Goal: Information Seeking & Learning: Compare options

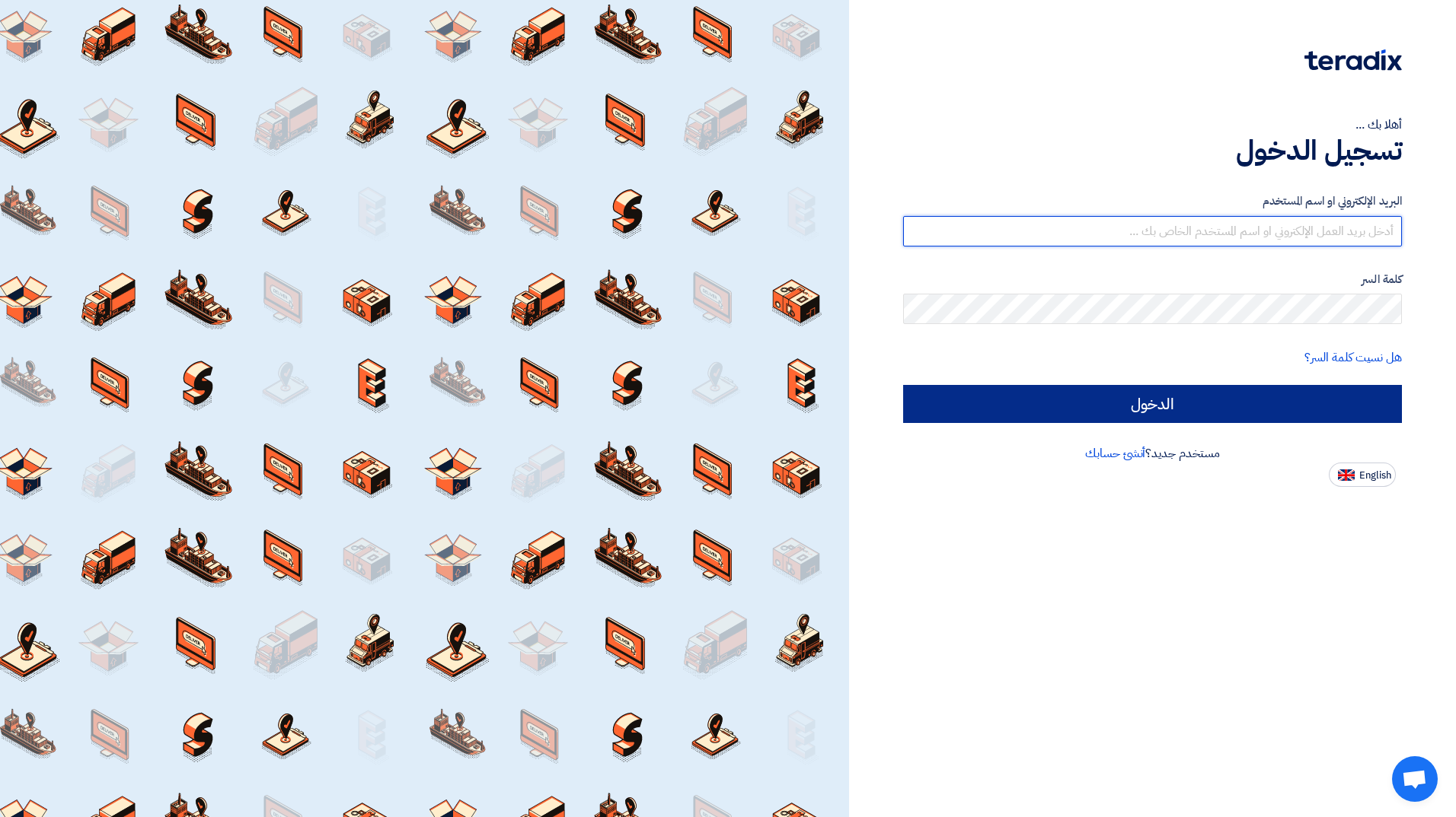
type input "[EMAIL_ADDRESS][PERSON_NAME][DOMAIN_NAME]"
click at [374, 204] on input "الدخول" at bounding box center [1152, 403] width 499 height 38
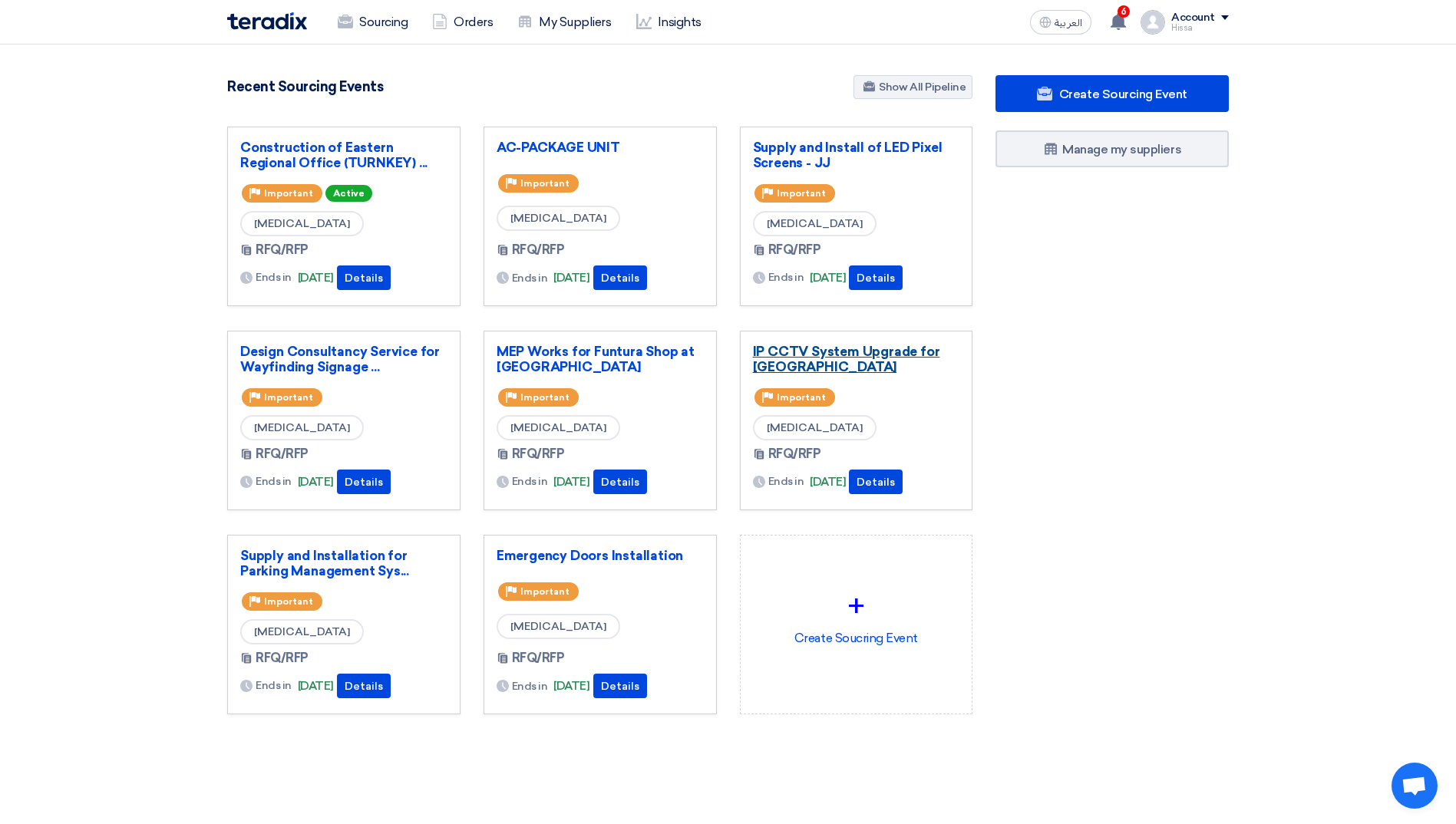
click at [377, 205] on link "IP CCTV System Upgrade for [GEOGRAPHIC_DATA]" at bounding box center [857, 359] width 207 height 31
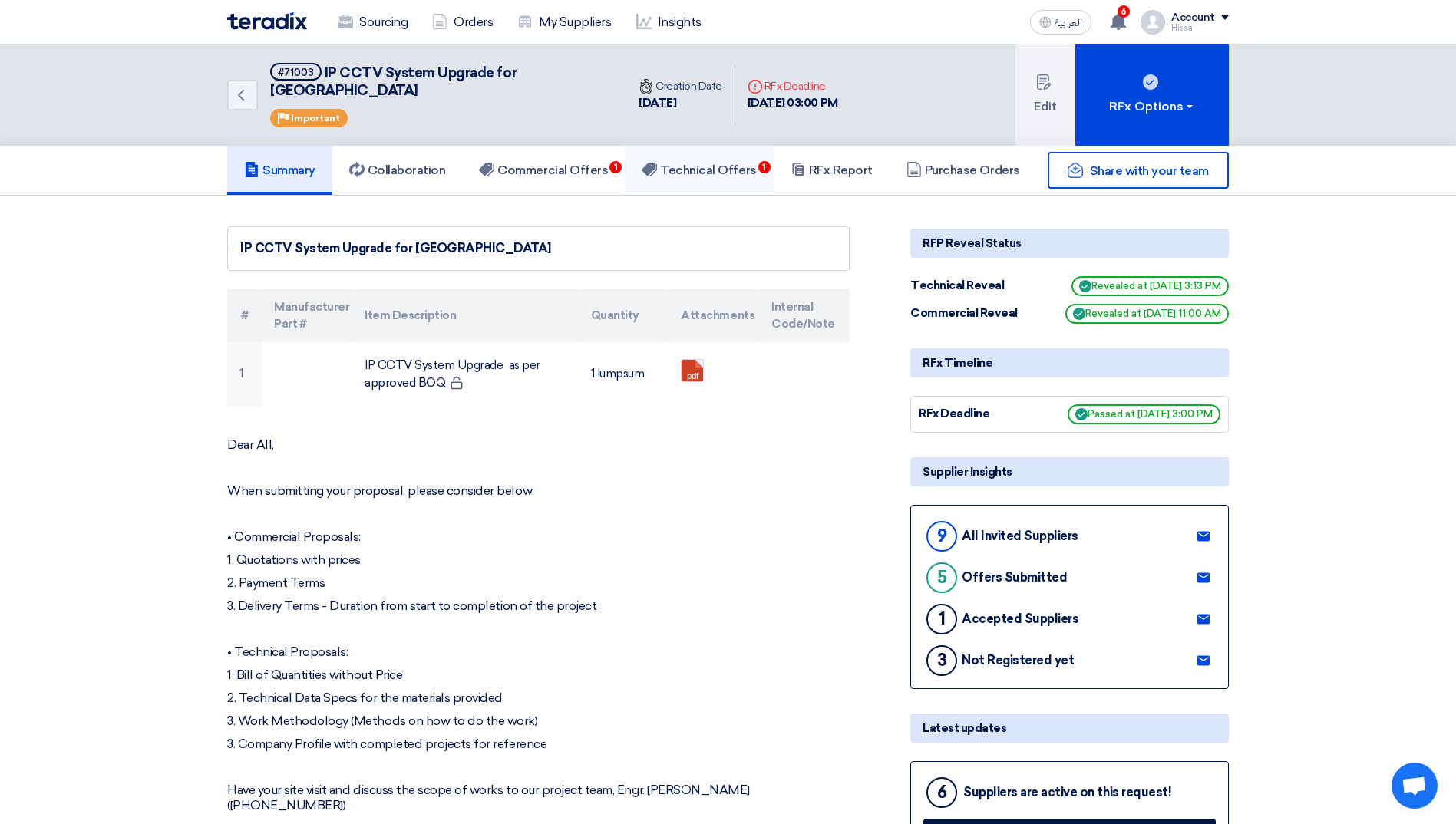
click at [377, 162] on h5 "Technical Offers 1" at bounding box center [699, 170] width 115 height 15
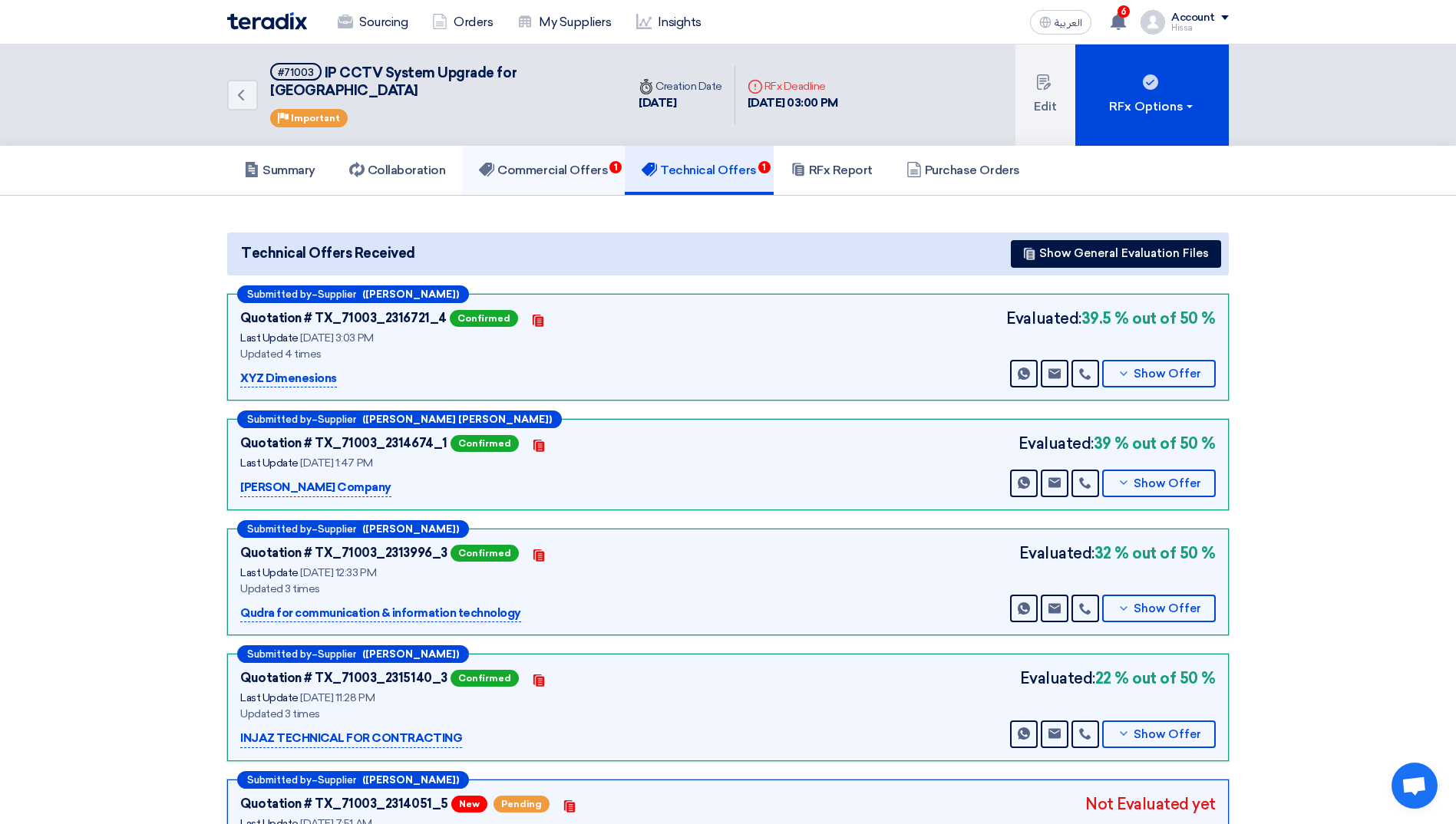
click at [377, 146] on link "Commercial Offers 1" at bounding box center [543, 170] width 162 height 49
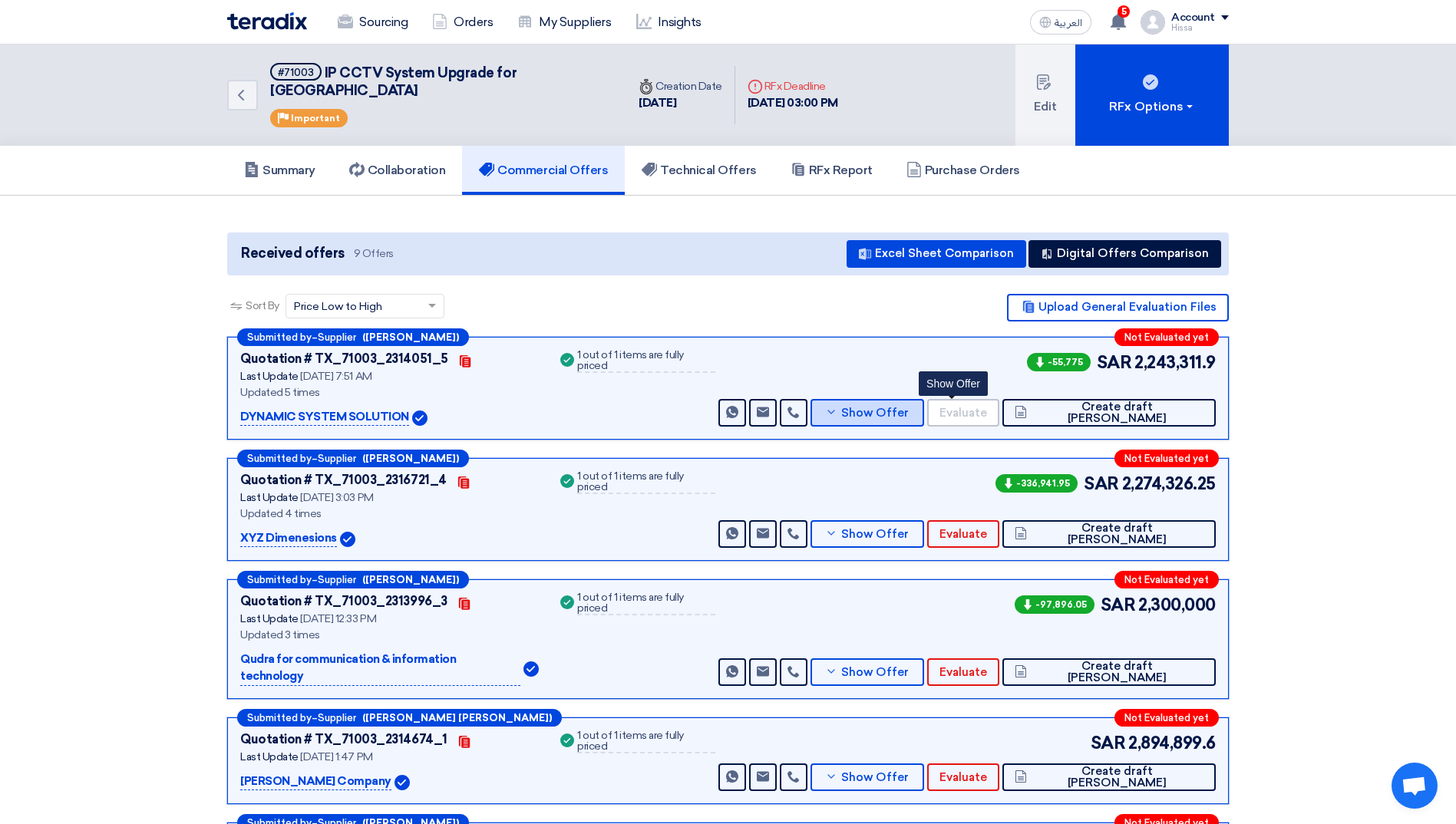
click at [377, 205] on button "Show Offer" at bounding box center [868, 413] width 114 height 28
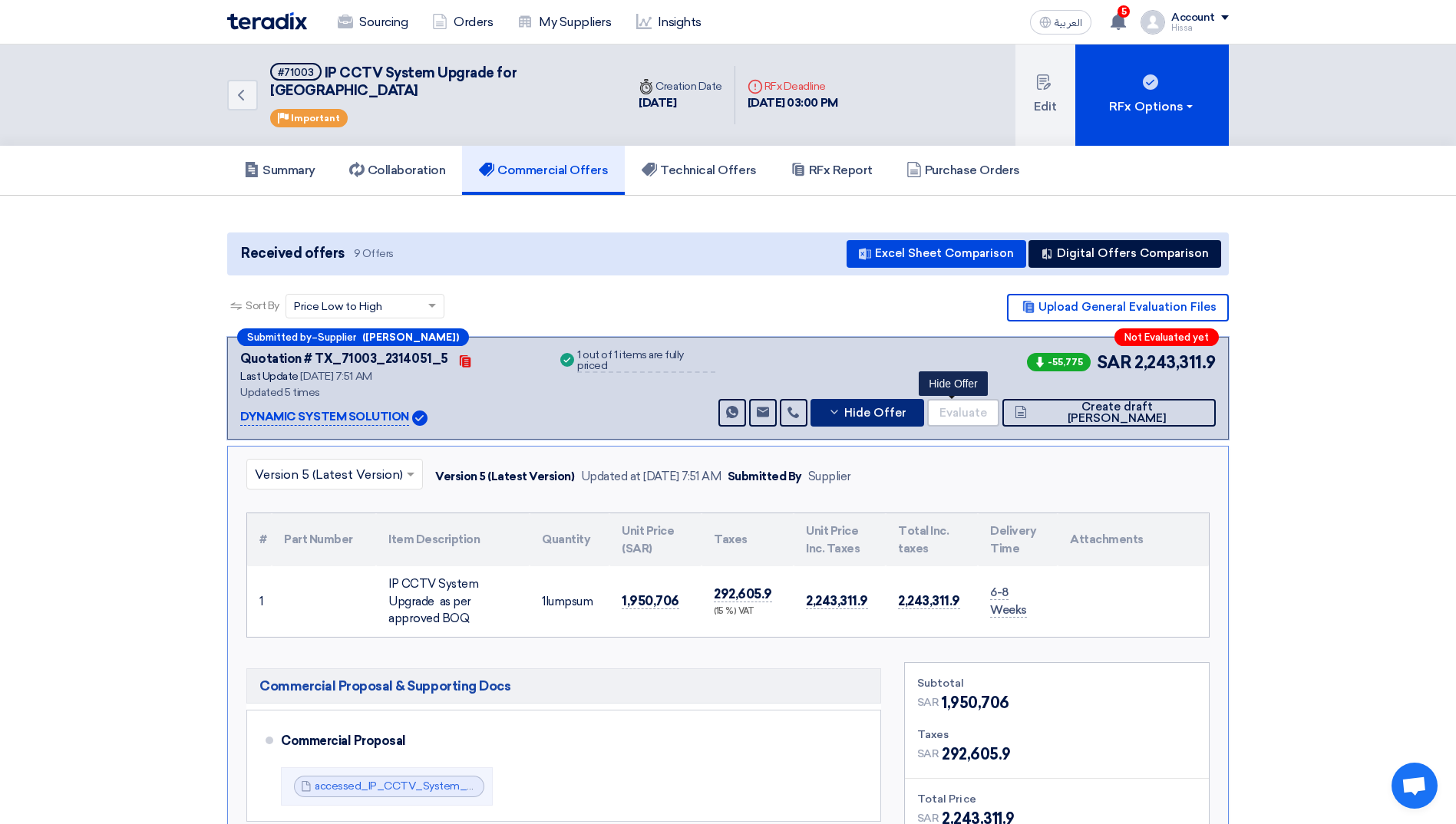
click at [377, 205] on button "Hide Offer" at bounding box center [868, 413] width 114 height 28
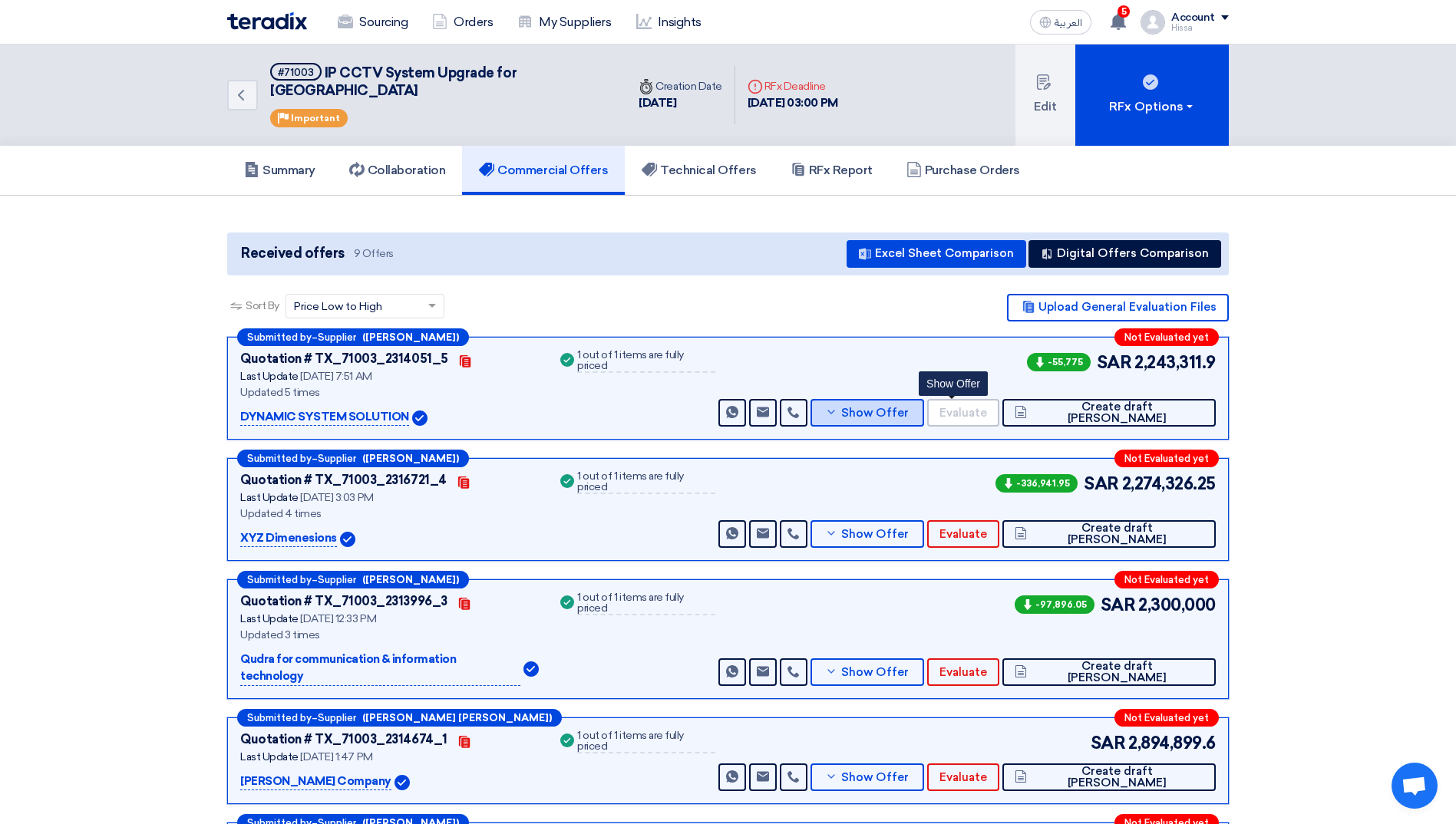
click at [377, 205] on icon at bounding box center [831, 412] width 12 height 12
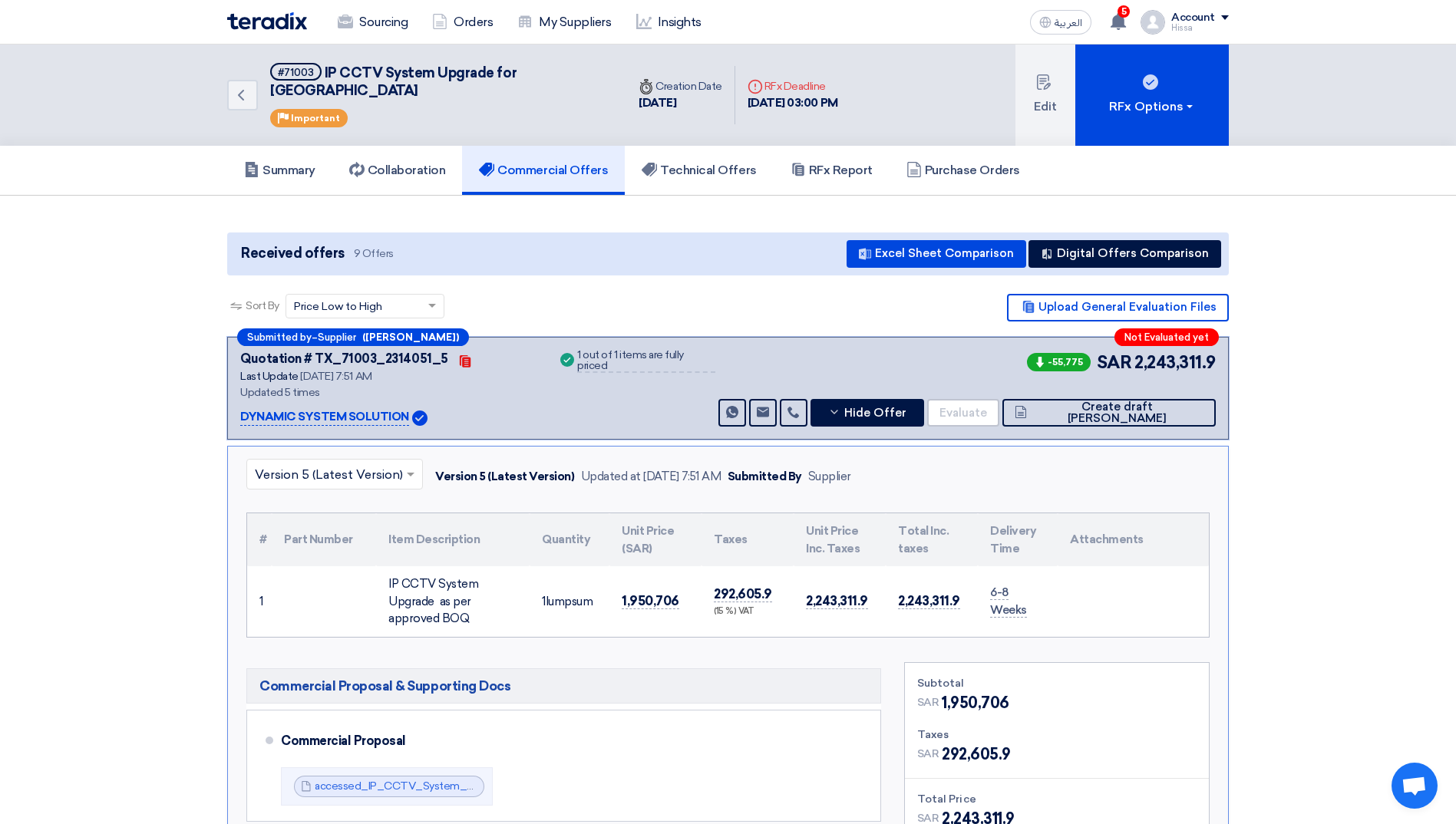
click at [377, 205] on span at bounding box center [413, 474] width 20 height 19
click at [323, 205] on div "Version 4" at bounding box center [335, 541] width 175 height 32
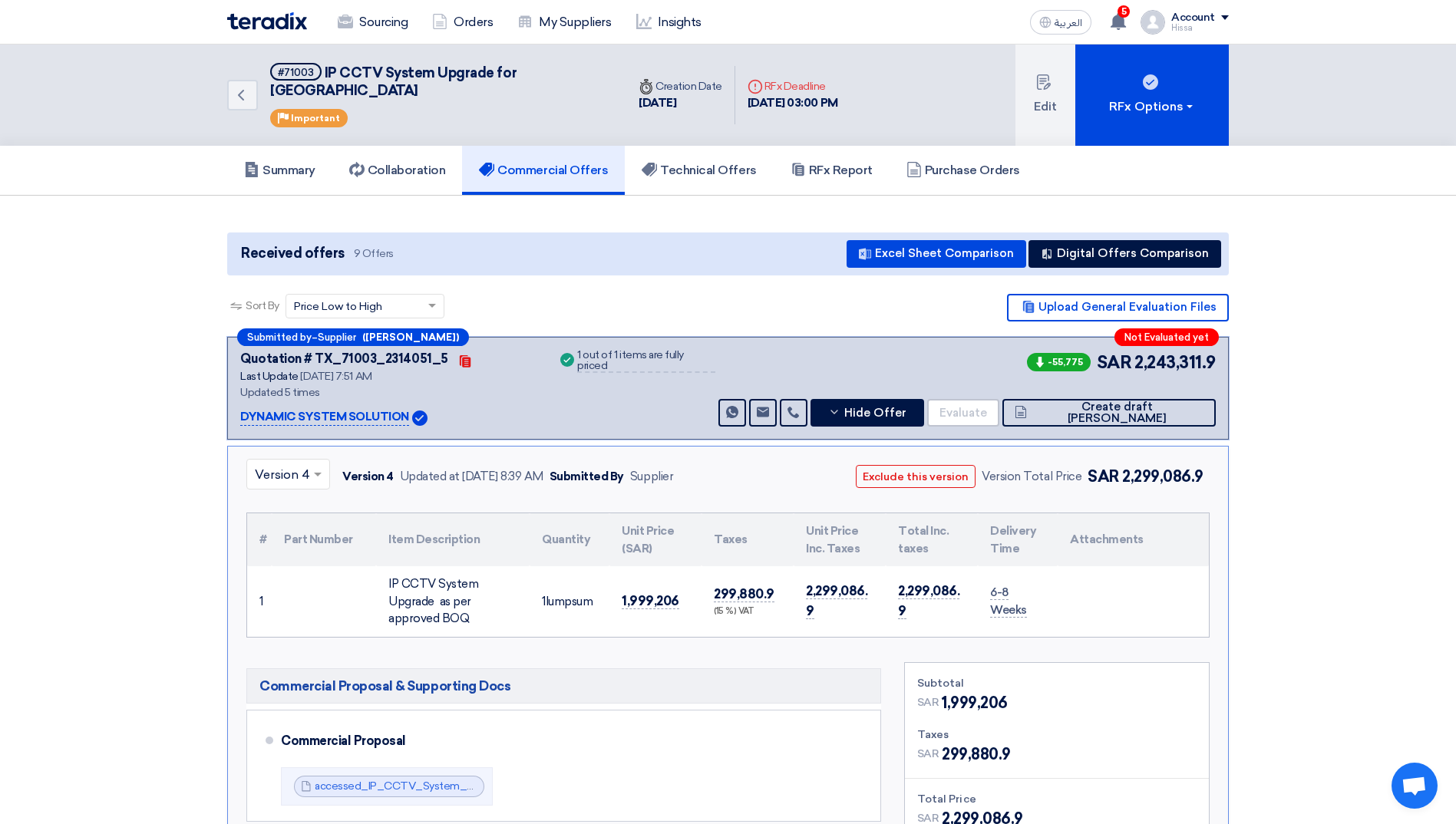
click at [312, 205] on span at bounding box center [319, 474] width 20 height 19
click at [292, 205] on span "Version 5 (Latest Version)" at bounding box center [329, 510] width 148 height 15
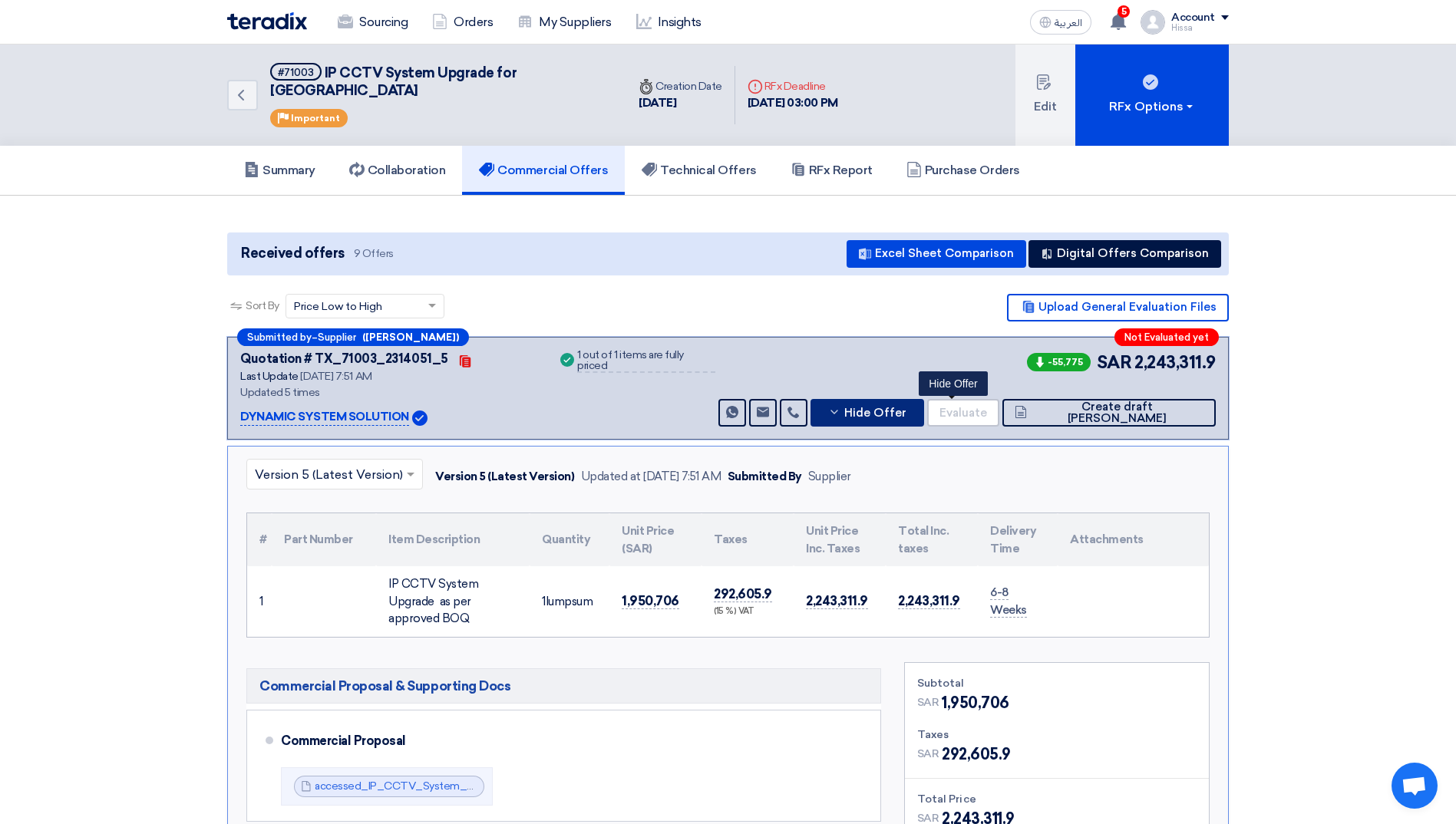
click at [377, 205] on button "Hide Offer" at bounding box center [868, 413] width 114 height 28
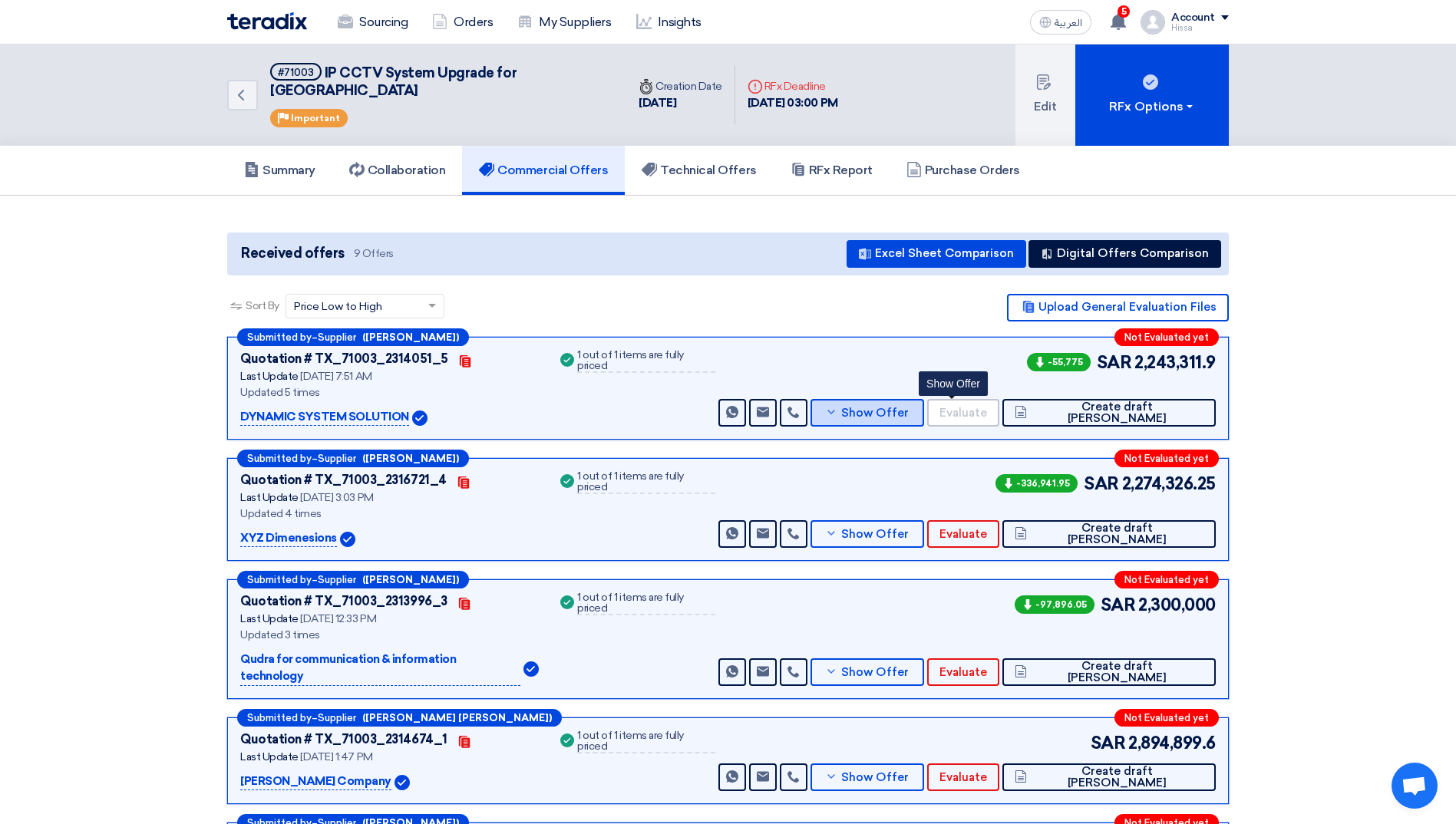
click at [377, 205] on icon at bounding box center [831, 412] width 12 height 12
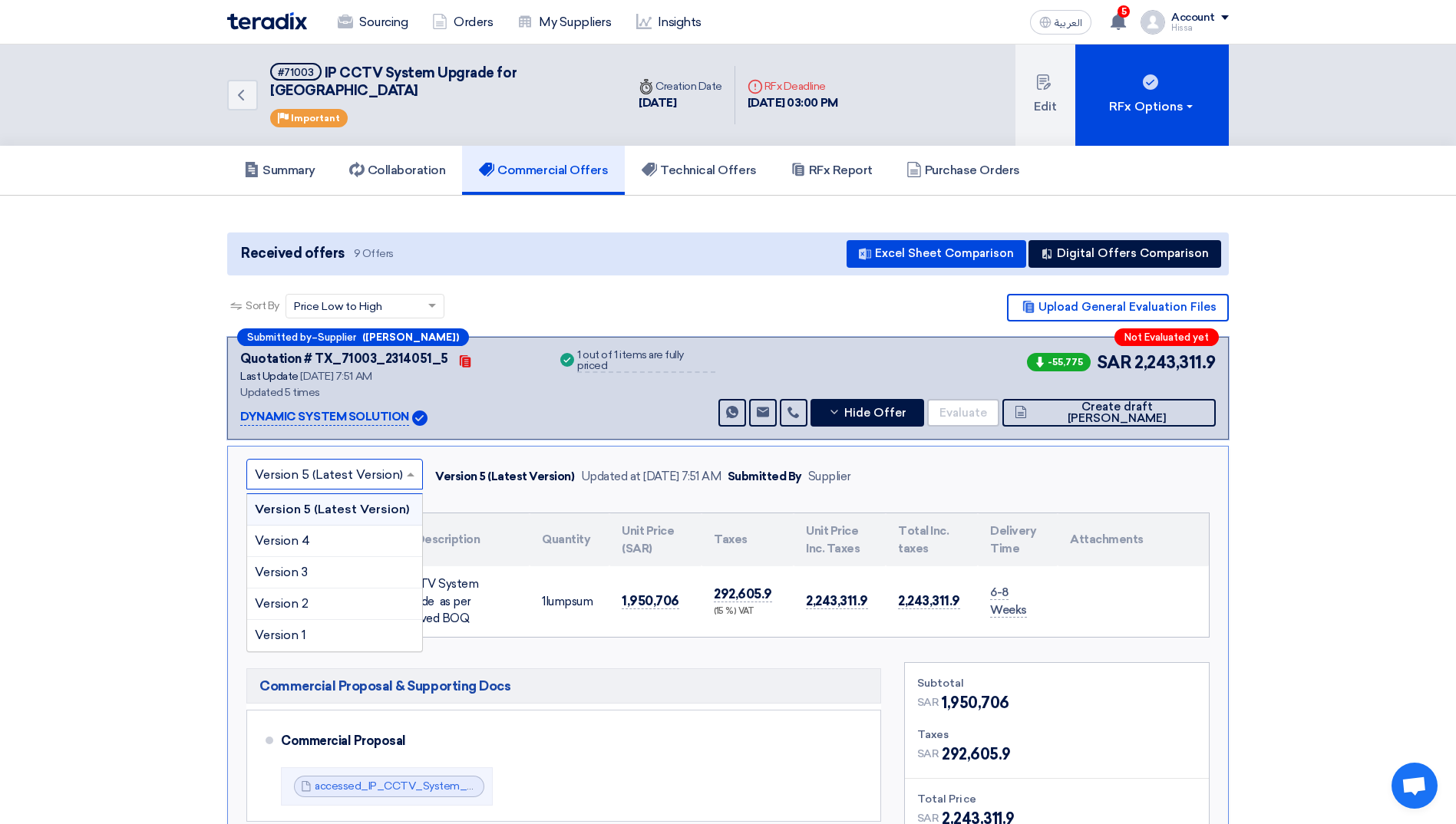
click at [377, 205] on input "text" at bounding box center [327, 475] width 145 height 25
click at [365, 205] on div "Version 4" at bounding box center [335, 541] width 175 height 32
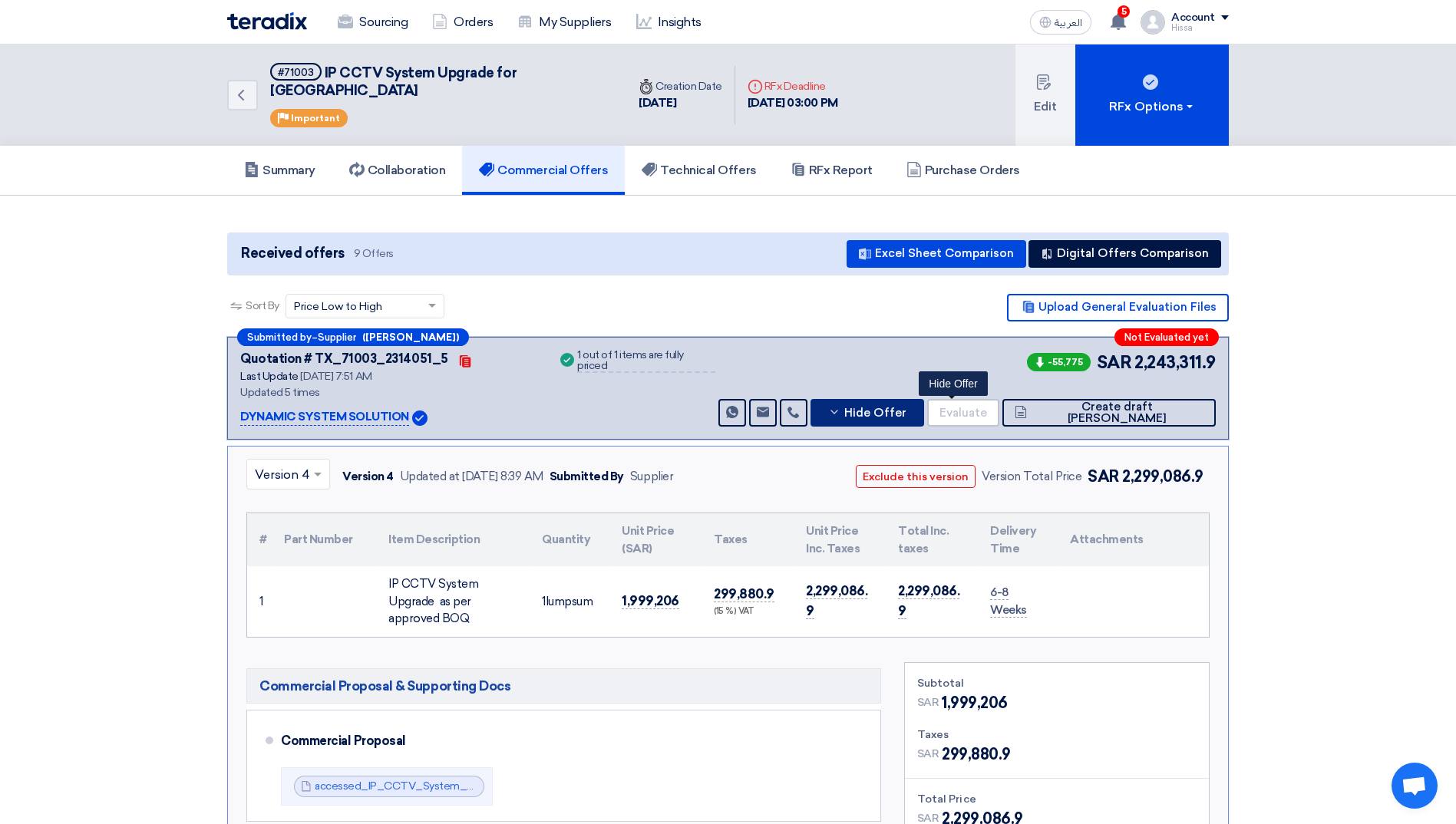
click at [377, 205] on button "Hide Offer" at bounding box center [868, 413] width 114 height 28
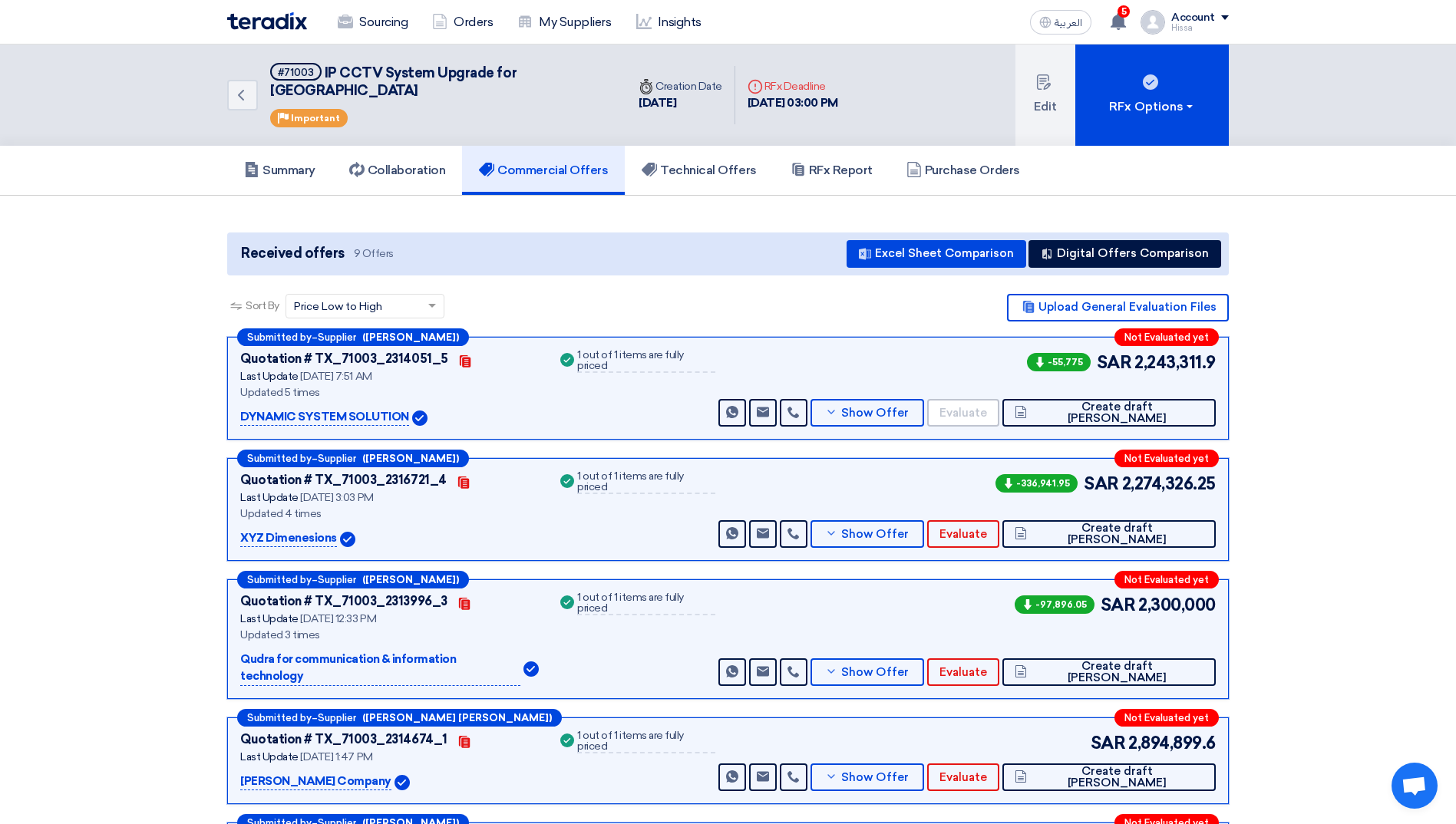
click at [377, 205] on section "Received offers 9 Offers Excel Sheet Comparison Digital Offers Comparison Sort …" at bounding box center [728, 724] width 1456 height 1056
click at [377, 205] on app-buyer-offers "Received offers 9 Offers Excel Sheet Comparison Digital Offers Comparison Sort …" at bounding box center [727, 727] width 1001 height 989
click at [377, 205] on icon at bounding box center [831, 412] width 12 height 12
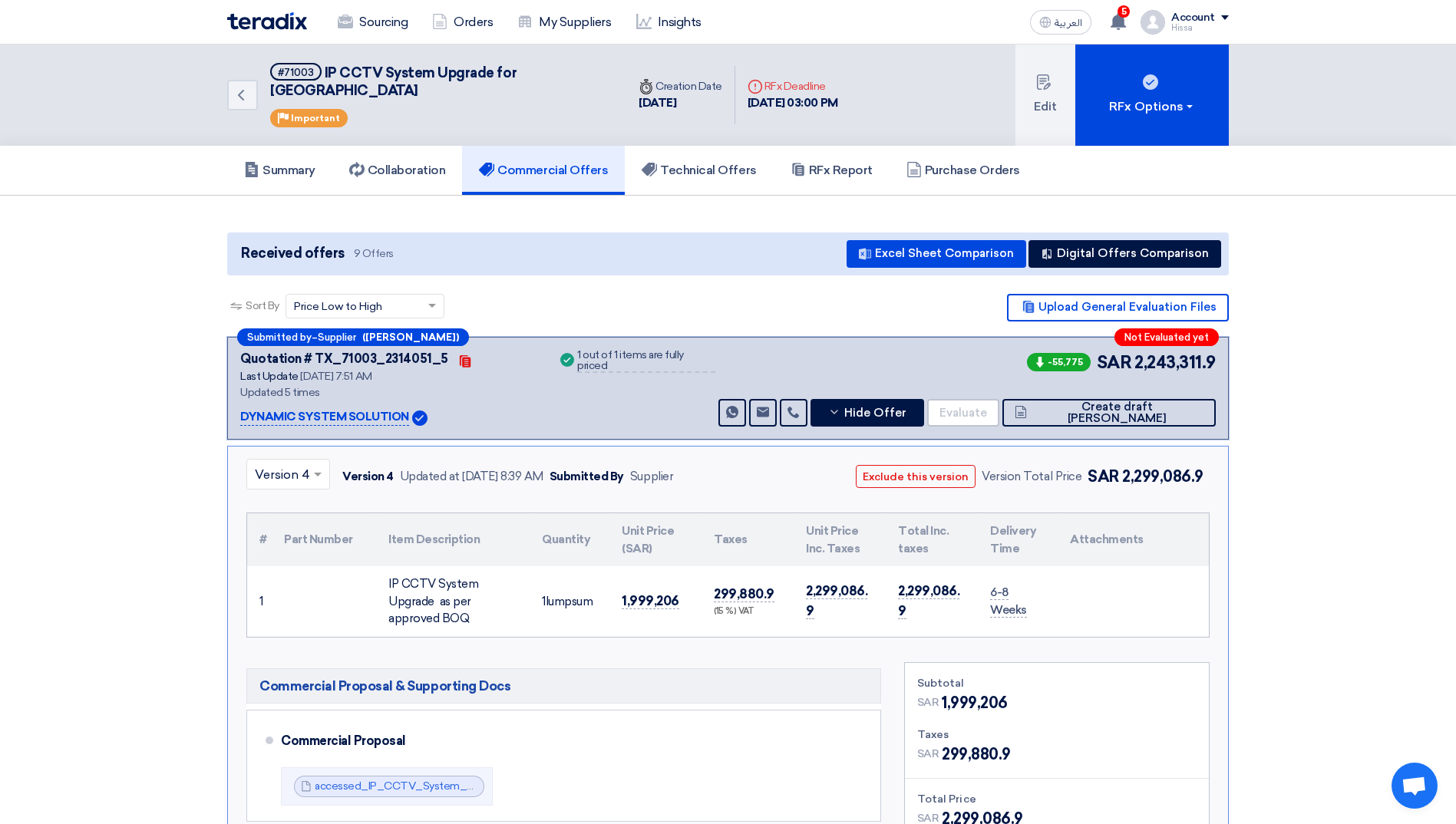
click at [306, 205] on div at bounding box center [288, 473] width 82 height 25
click at [301, 205] on span "Version 5 (Latest Version)" at bounding box center [329, 510] width 148 height 15
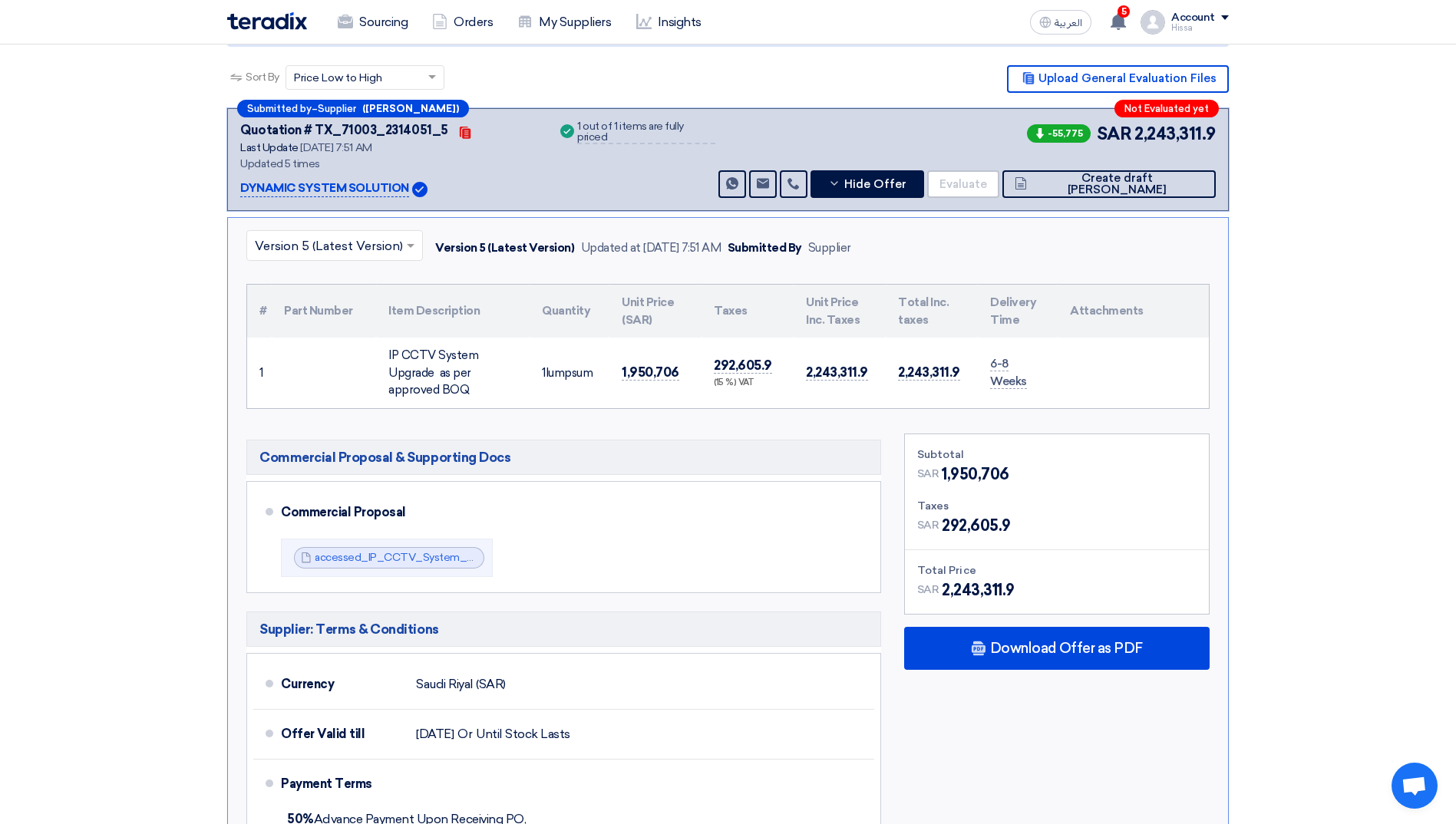
scroll to position [230, 0]
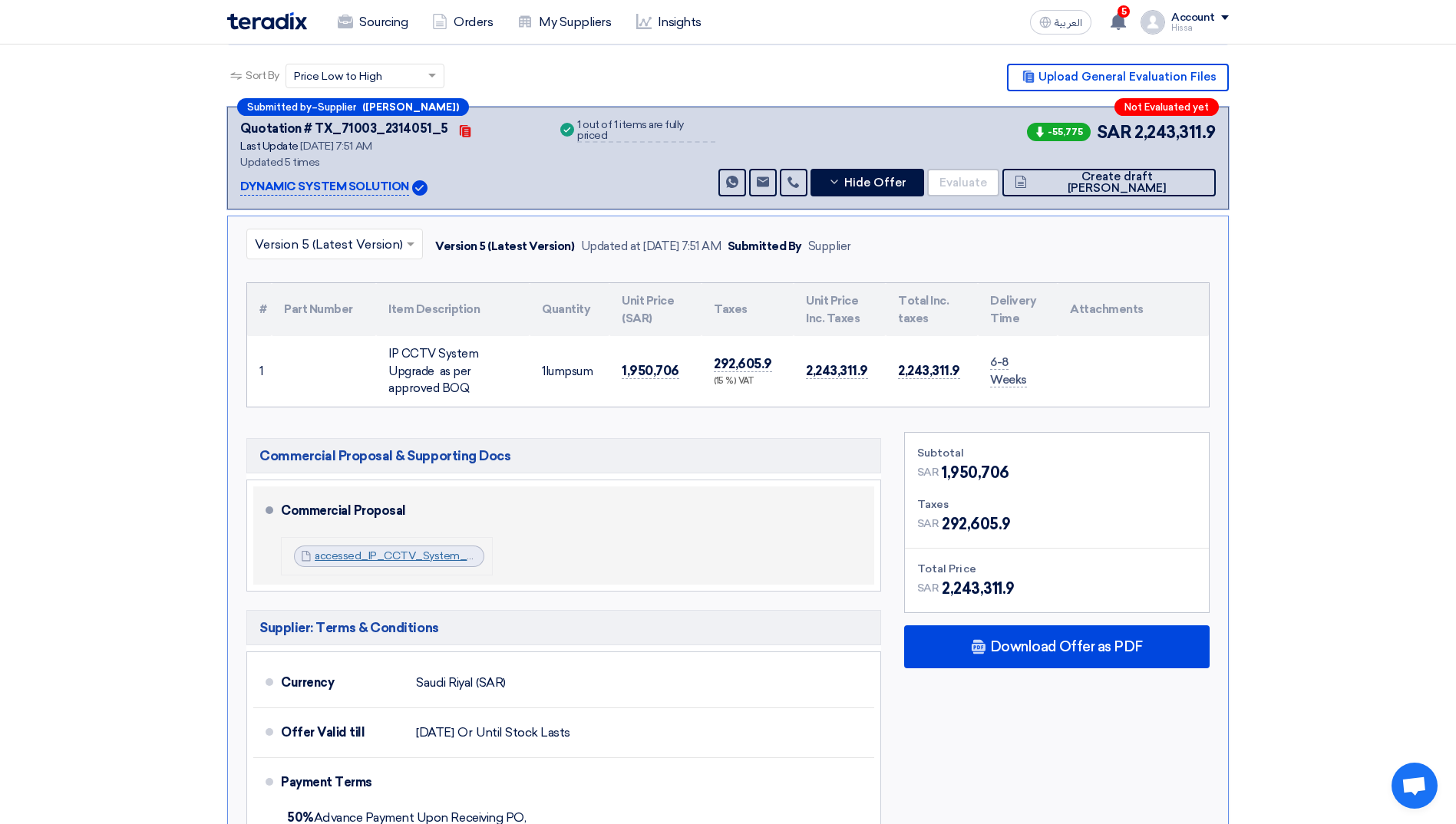
click at [335, 205] on link "accessed_IP_CCTV_System_UpgradeMakkah_Mall_V_1756961335920.pdf" at bounding box center [499, 556] width 371 height 13
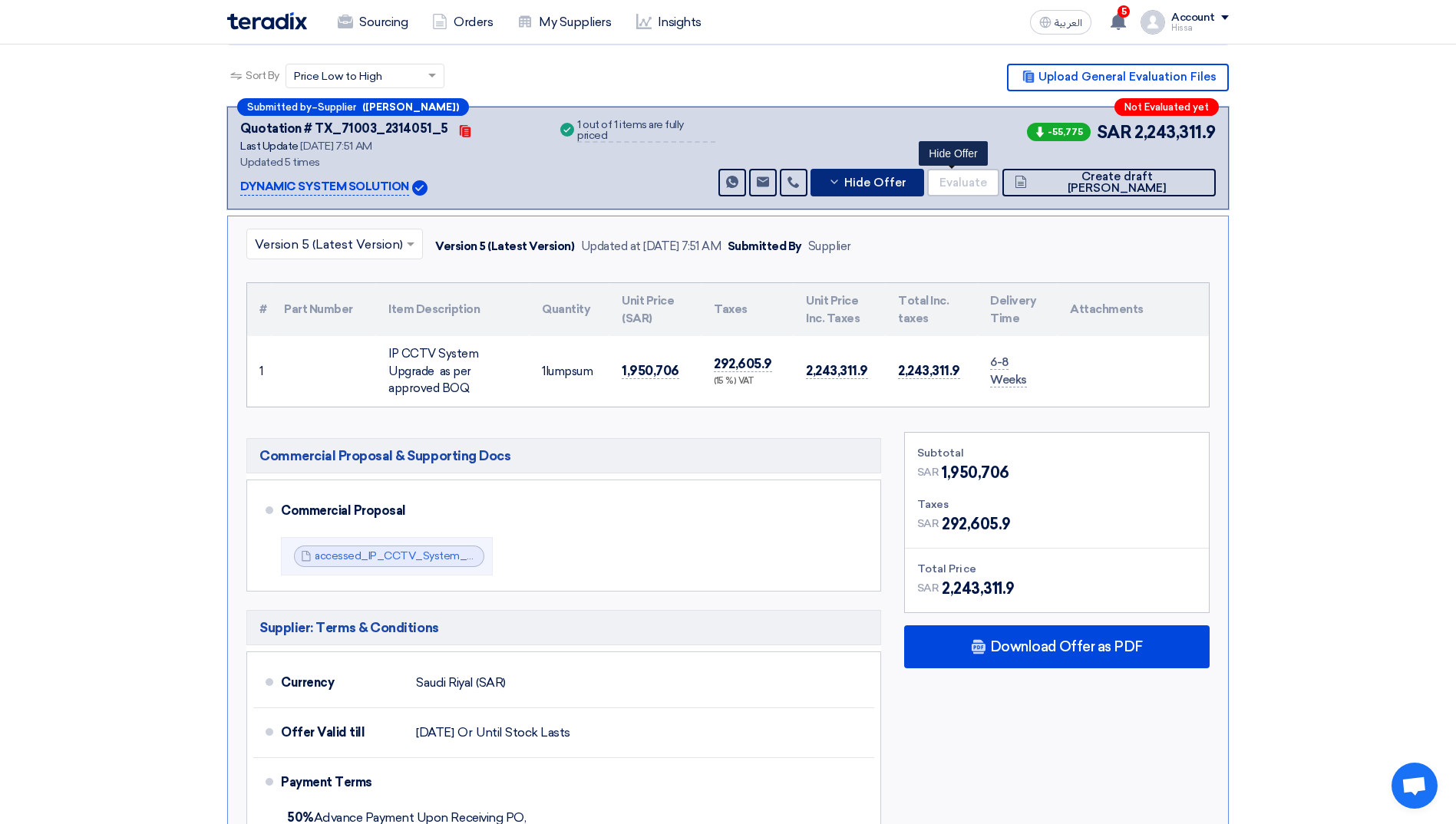
click at [377, 175] on icon at bounding box center [834, 181] width 12 height 12
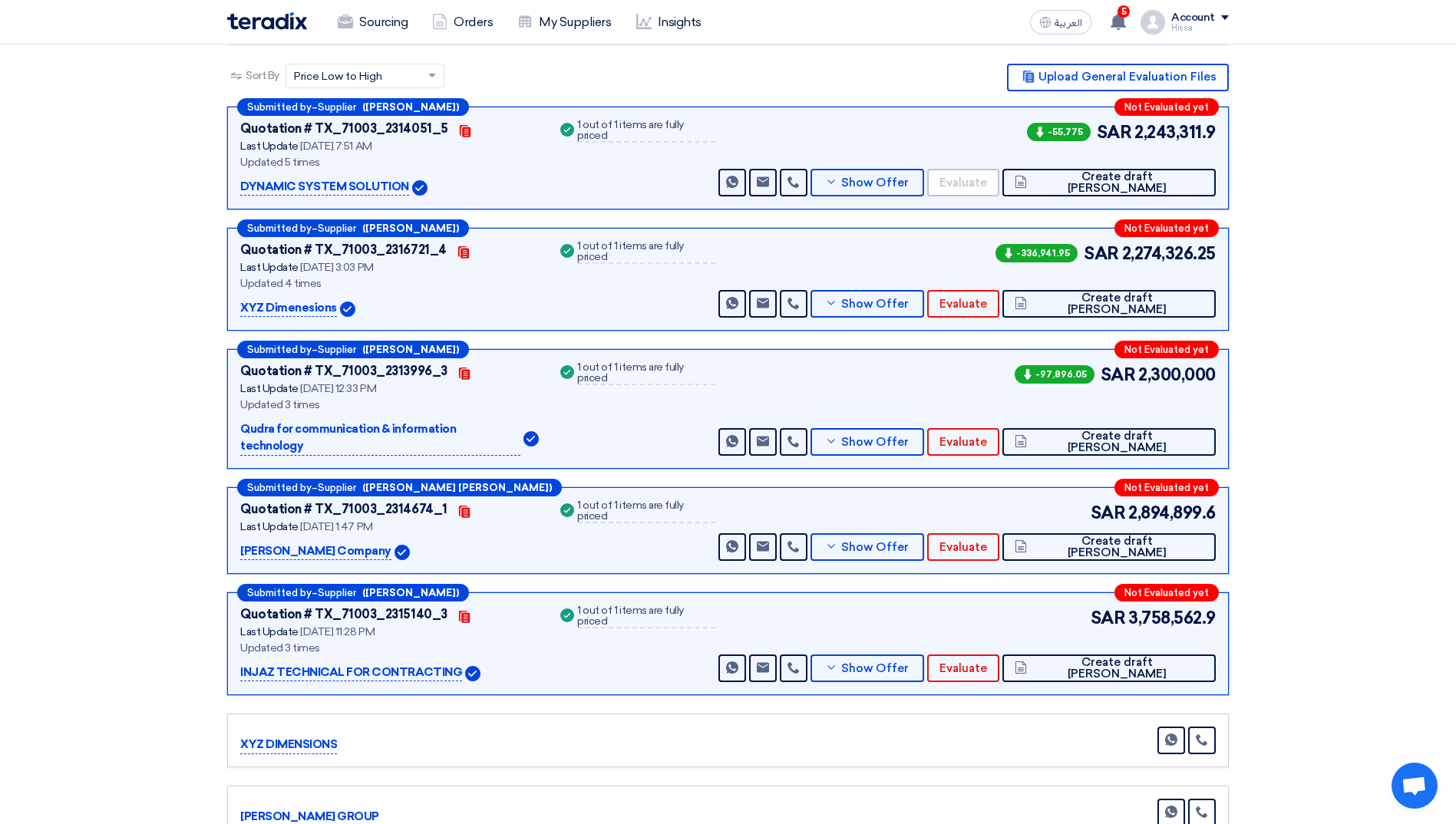
drag, startPoint x: 232, startPoint y: 163, endPoint x: 343, endPoint y: 177, distance: 111.9
click at [343, 177] on div "Submitted by – Supplier ([PERSON_NAME]) Not Evaluated yet Quotation # TX_71003_…" at bounding box center [727, 158] width 1001 height 103
copy p "DYNAMIC SYSTEM"
drag, startPoint x: 627, startPoint y: 274, endPoint x: 696, endPoint y: 272, distance: 69.0
click at [377, 205] on div "Success 1 out of 1 items are fully priced" at bounding box center [636, 279] width 158 height 77
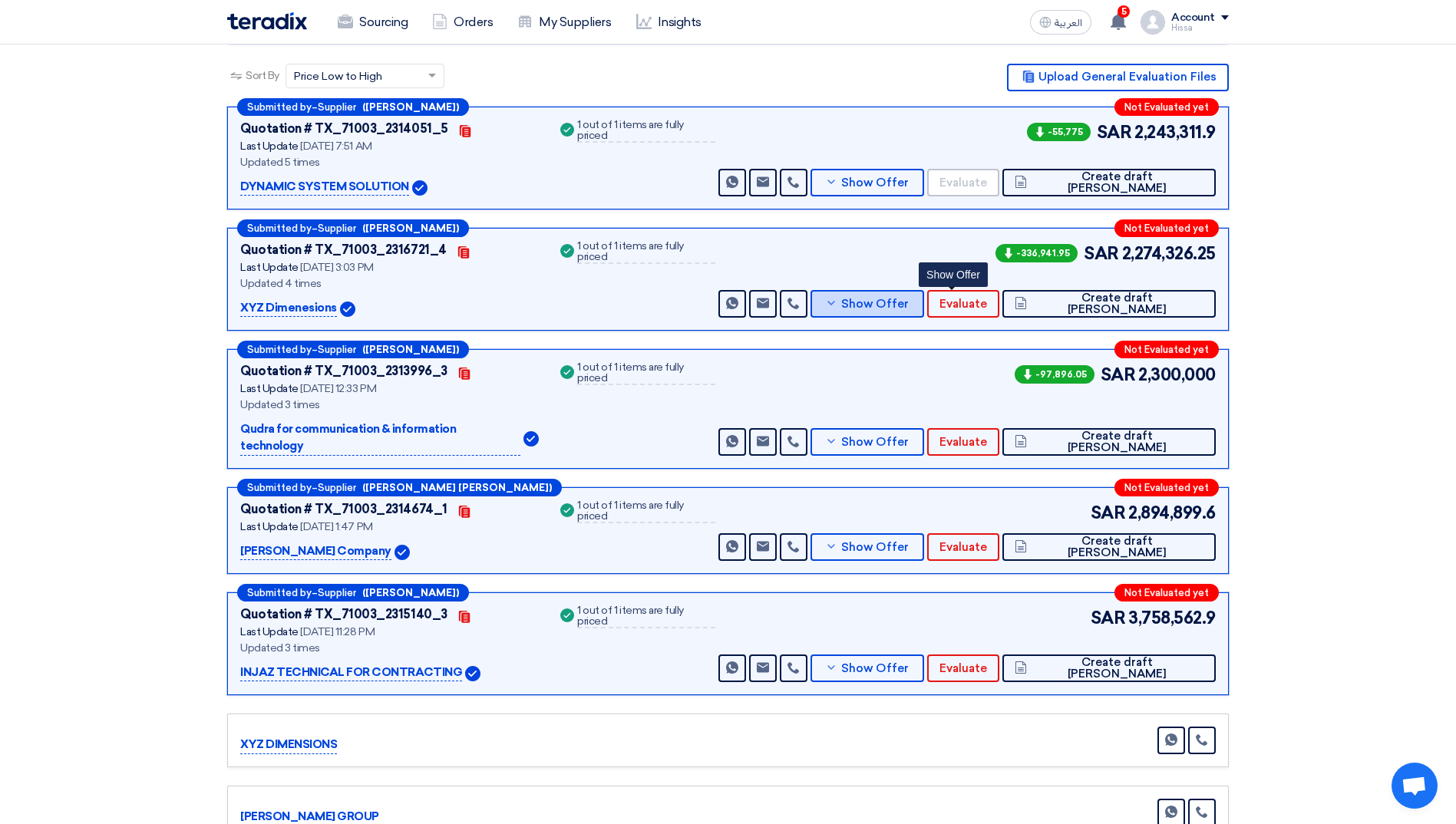
click at [377, 205] on span "Show Offer" at bounding box center [875, 304] width 67 height 11
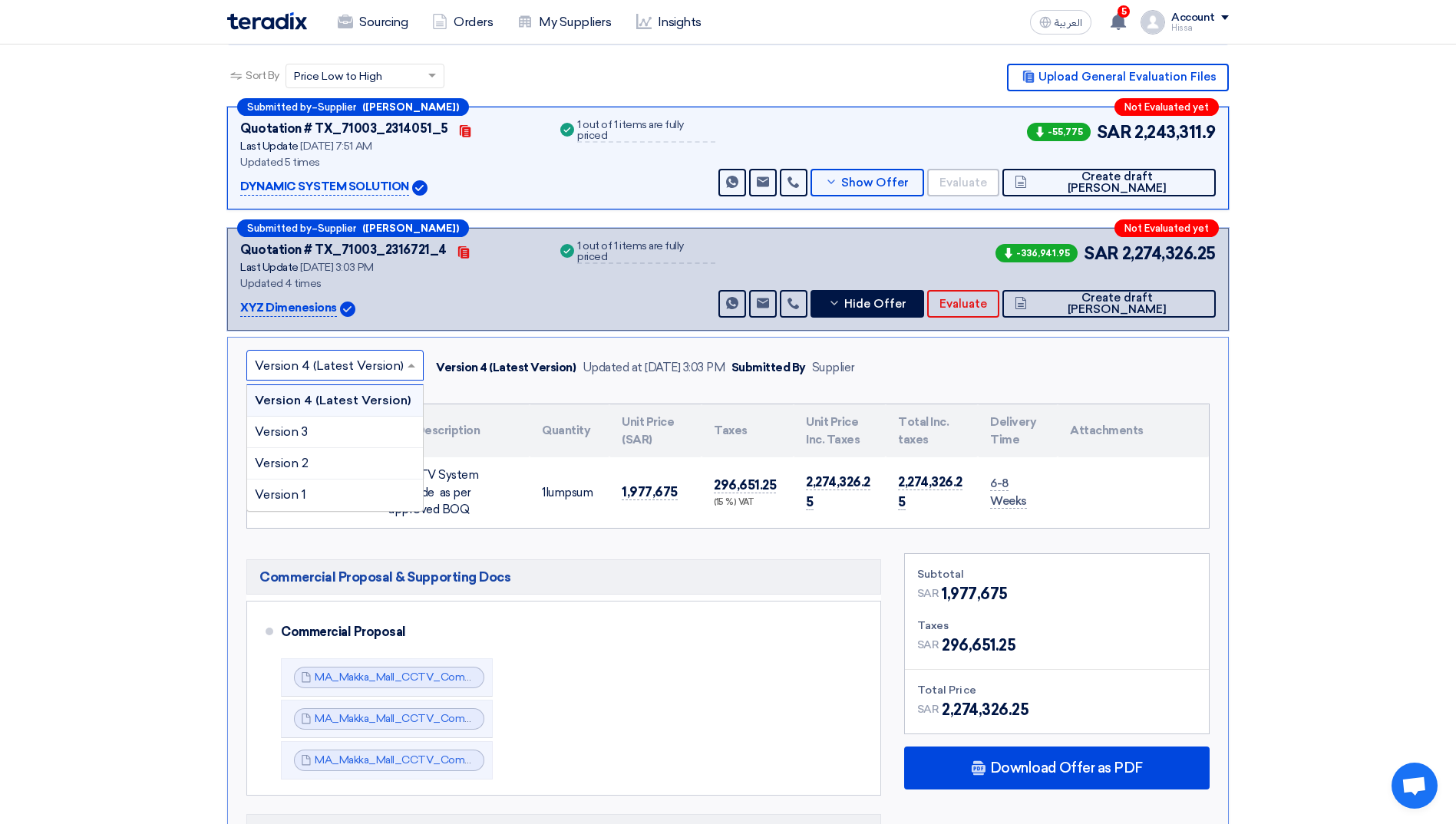
click at [367, 205] on input "text" at bounding box center [327, 366] width 145 height 25
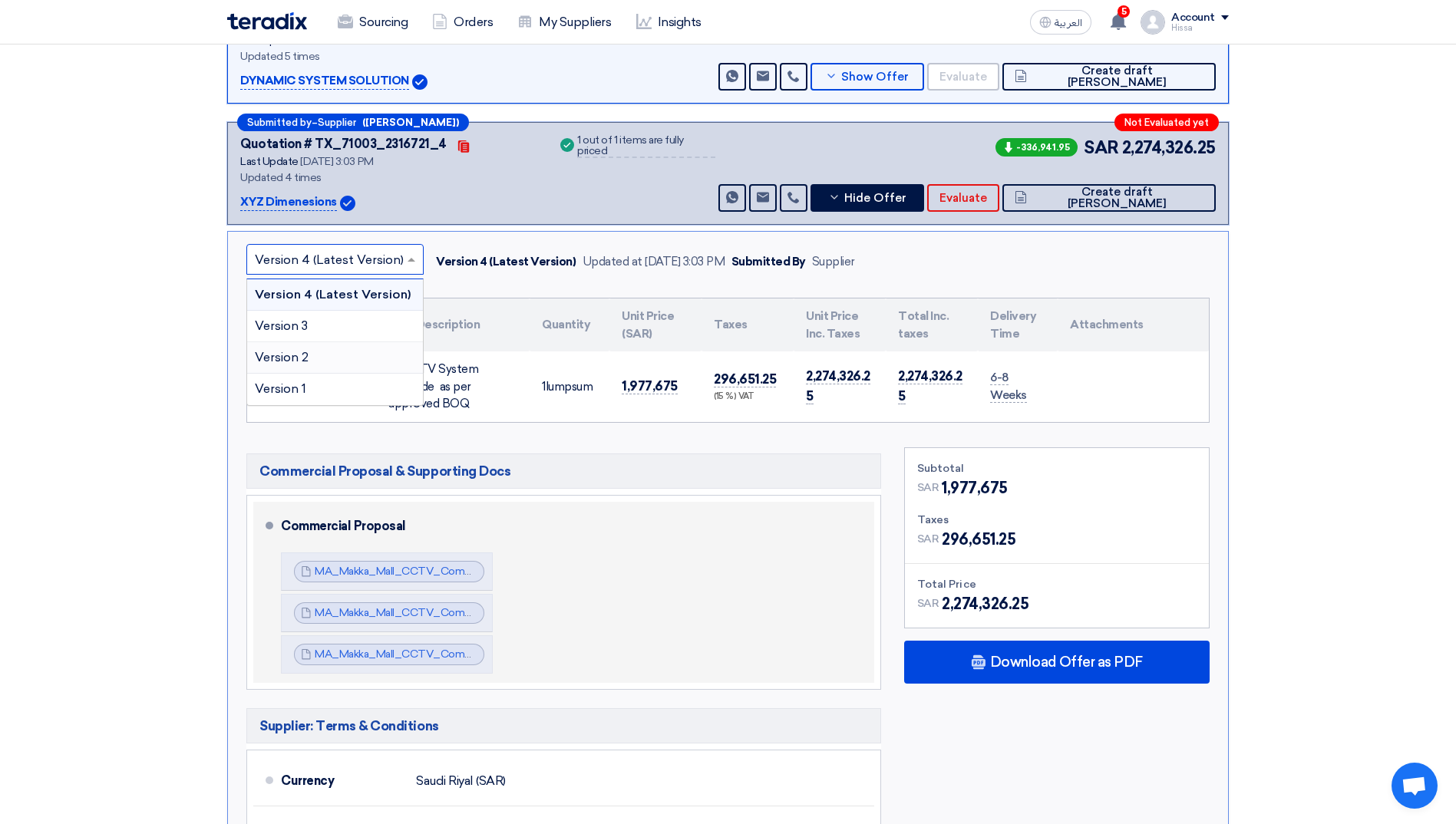
scroll to position [384, 0]
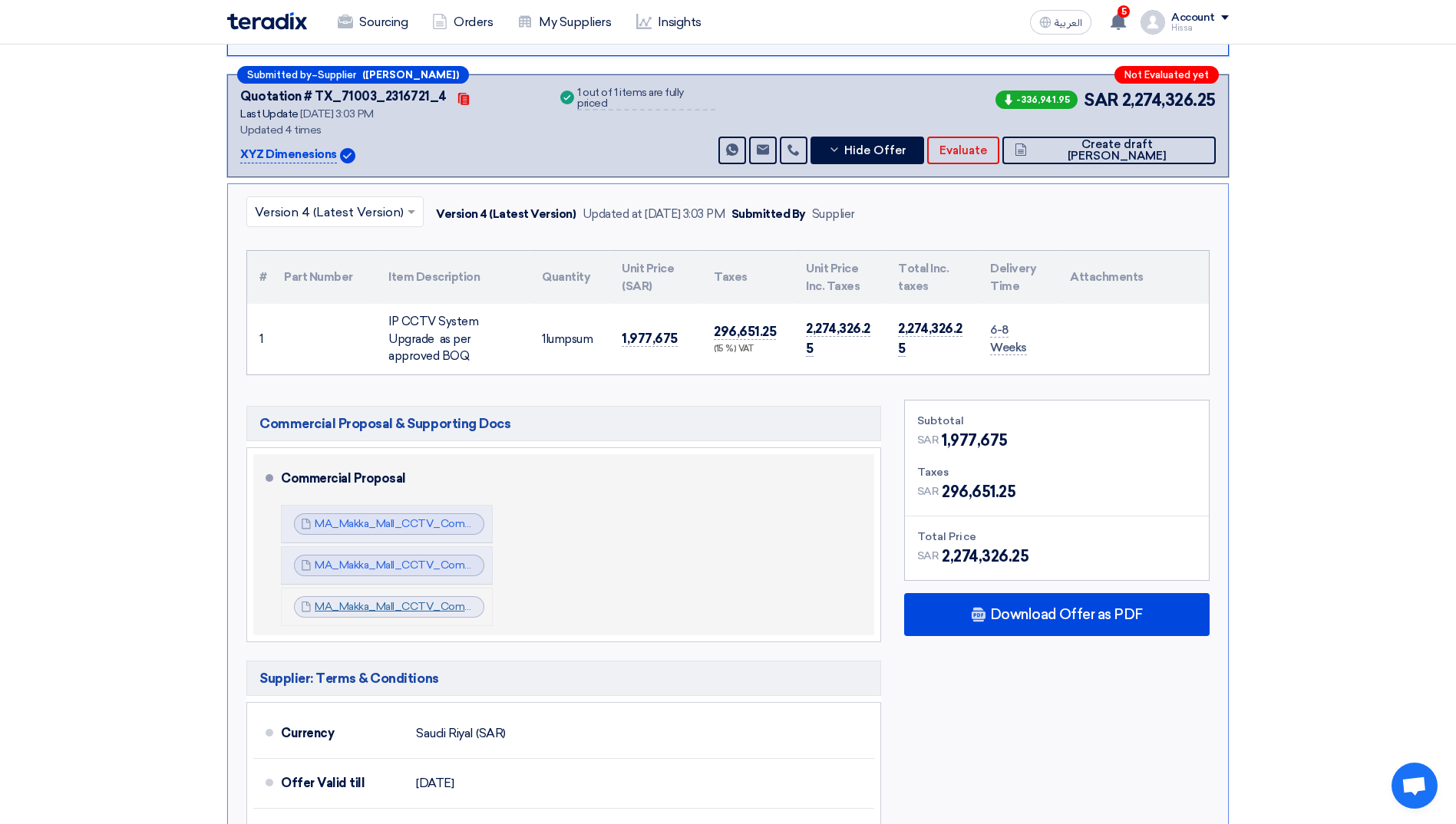
click at [377, 205] on link "MA_Makka_Mall_CCTV_Commercial_Proposal_V_1756900977681.pdf" at bounding box center [490, 607] width 351 height 13
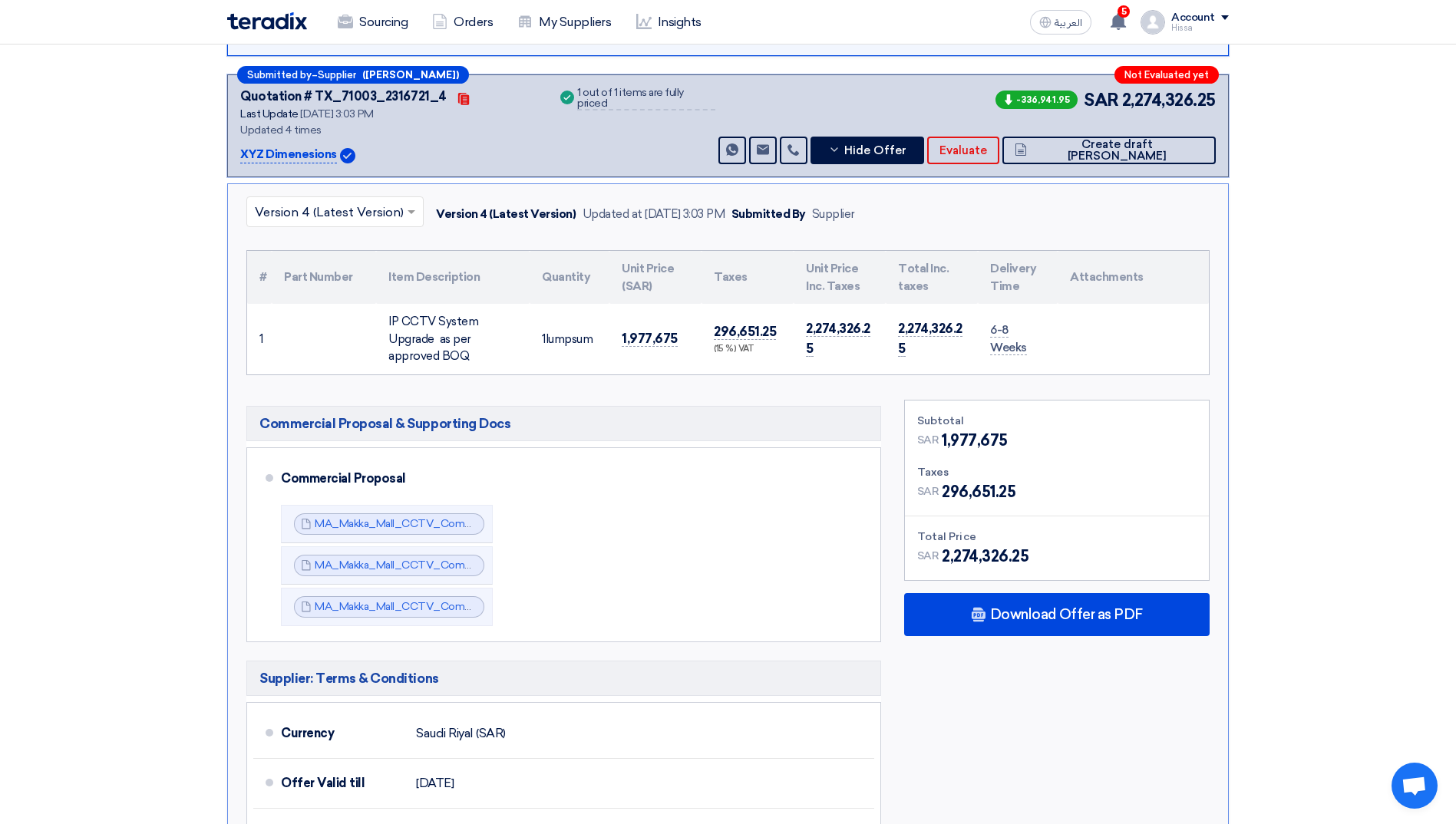
drag, startPoint x: 180, startPoint y: 335, endPoint x: 240, endPoint y: 325, distance: 60.8
click at [180, 205] on section "Received offers 9 Offers Excel Sheet Comparison Digital Offers Comparison Sort …" at bounding box center [728, 728] width 1456 height 1833
click at [377, 145] on span "Hide Offer" at bounding box center [875, 150] width 63 height 11
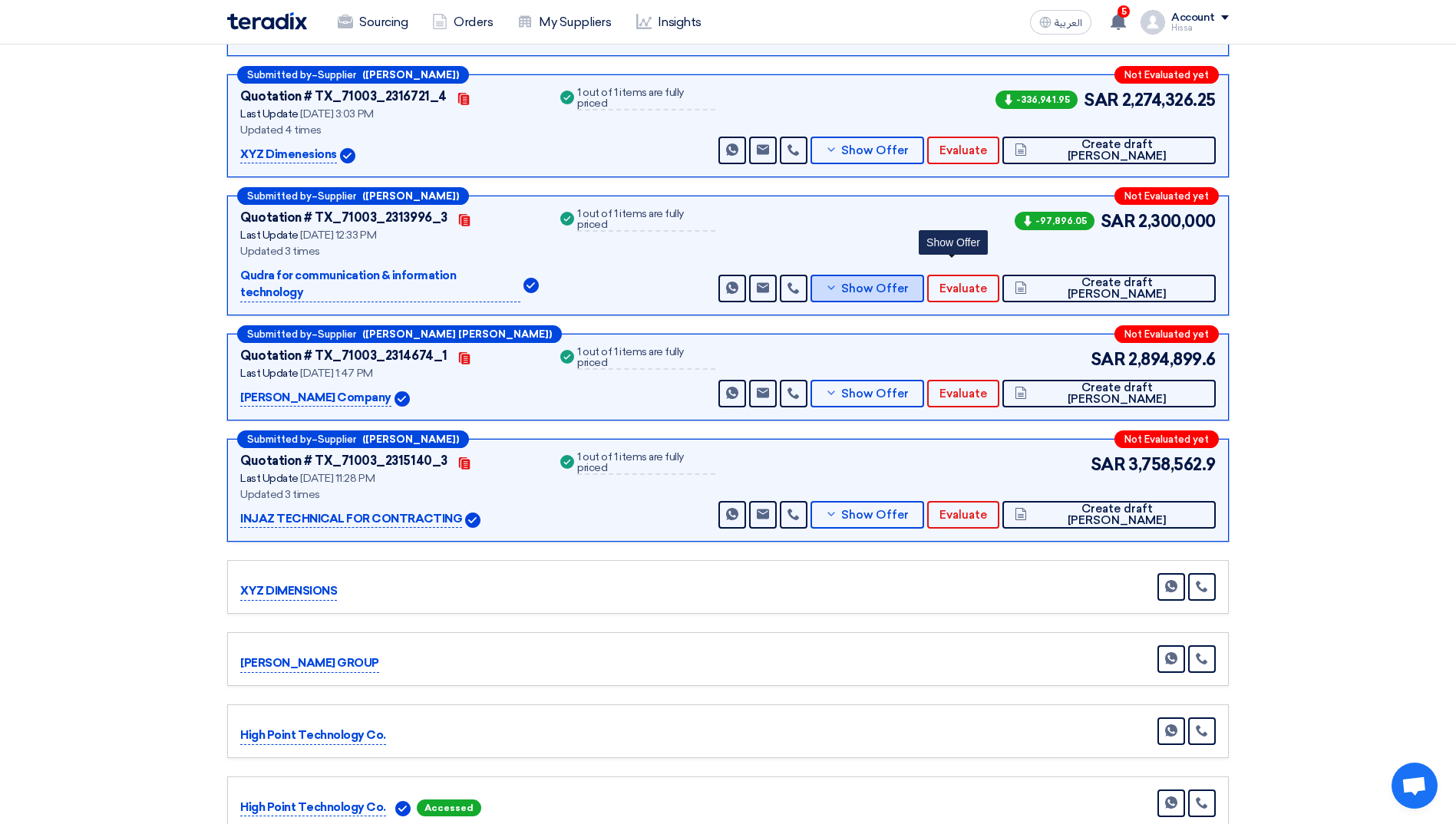
click at [377, 205] on span "Show Offer" at bounding box center [875, 289] width 67 height 11
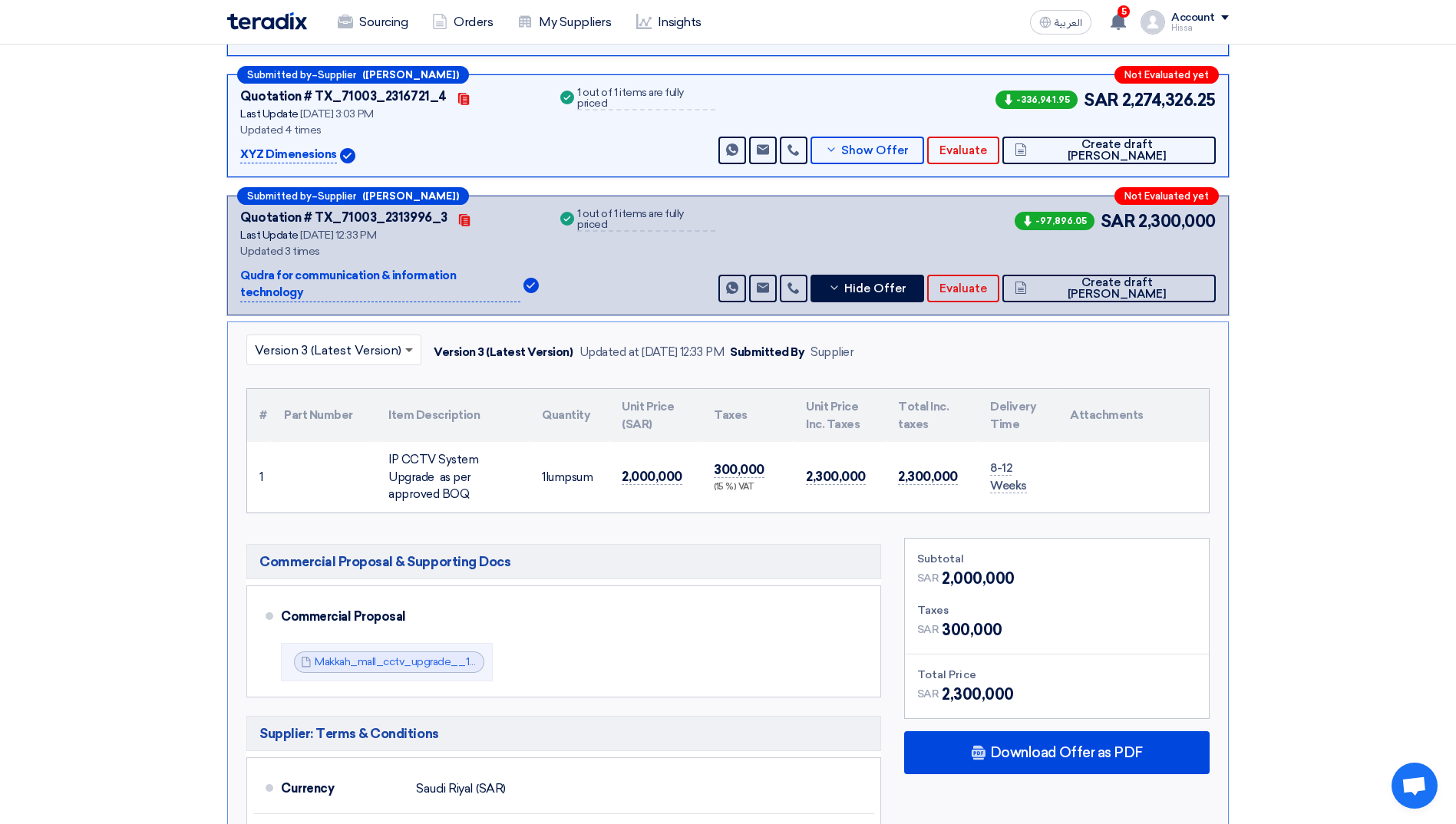
click at [377, 205] on span at bounding box center [411, 350] width 20 height 19
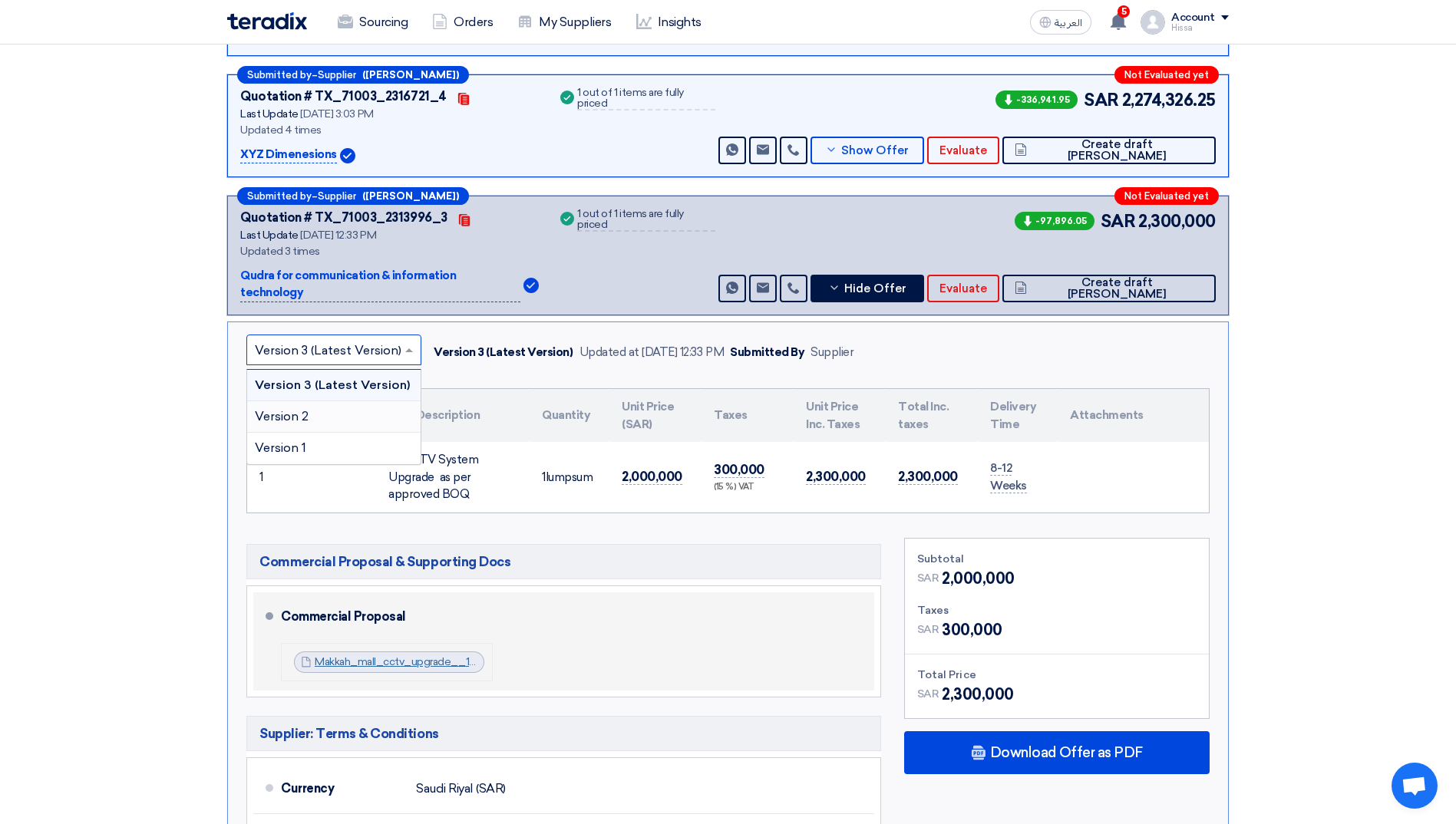
click at [377, 205] on link "Makkah_mall_cctv_upgrade__1756200800429.pdf" at bounding box center [440, 663] width 250 height 13
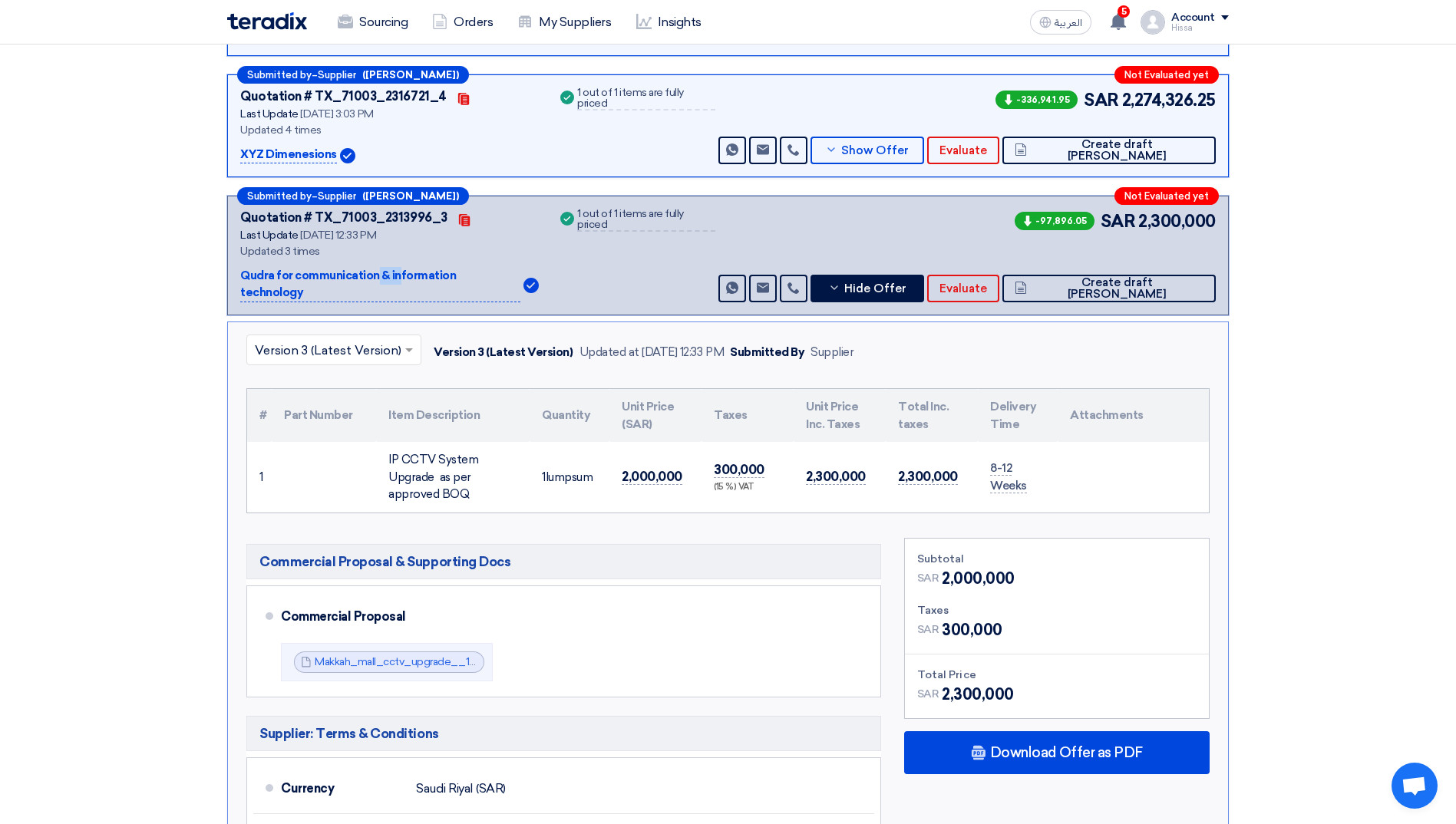
drag, startPoint x: 239, startPoint y: 259, endPoint x: 273, endPoint y: 260, distance: 34.0
click at [273, 205] on div "Submitted by – Supplier ([PERSON_NAME]) Not Evaluated yet Quotation # TX_71003_…" at bounding box center [727, 256] width 1001 height 119
copy p "Qudra"
click at [150, 205] on section "Received offers 9 Offers Excel Sheet Comparison Digital Offers Comparison Sort …" at bounding box center [728, 706] width 1456 height 1790
click at [377, 205] on button "Hide Offer" at bounding box center [868, 288] width 114 height 28
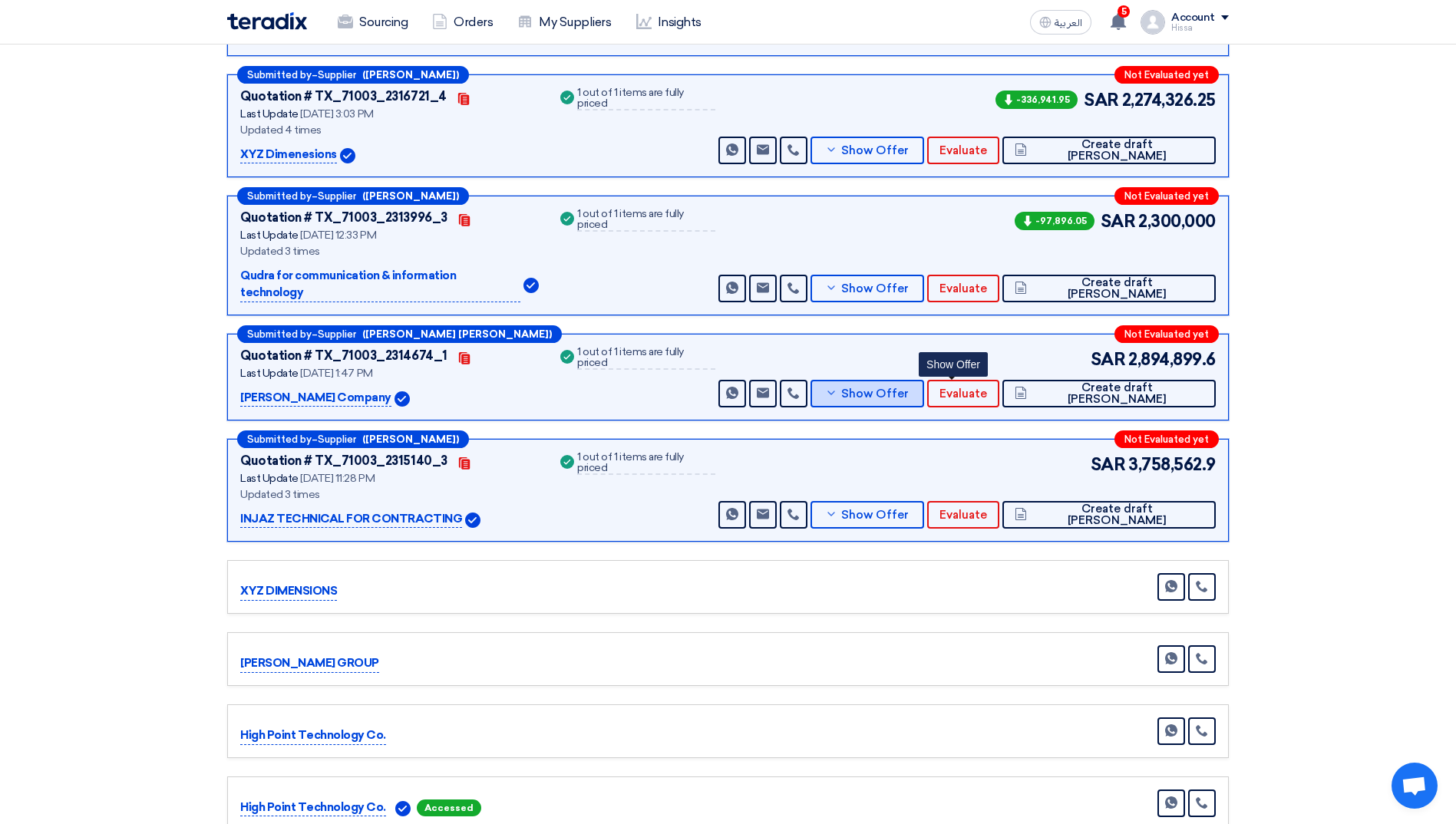
click at [377, 205] on button "Show Offer" at bounding box center [868, 394] width 114 height 28
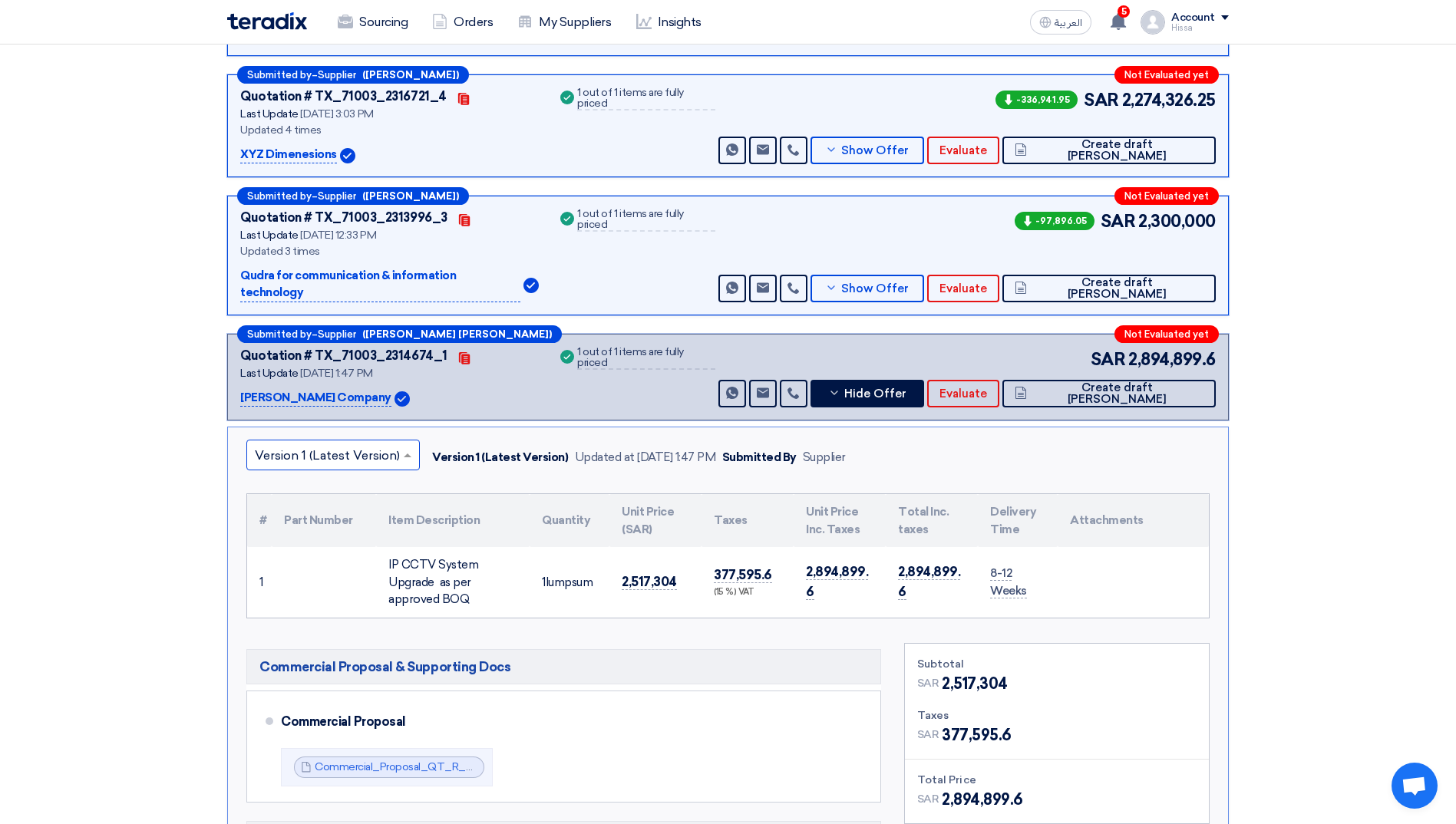
click at [377, 205] on input "text" at bounding box center [325, 455] width 141 height 25
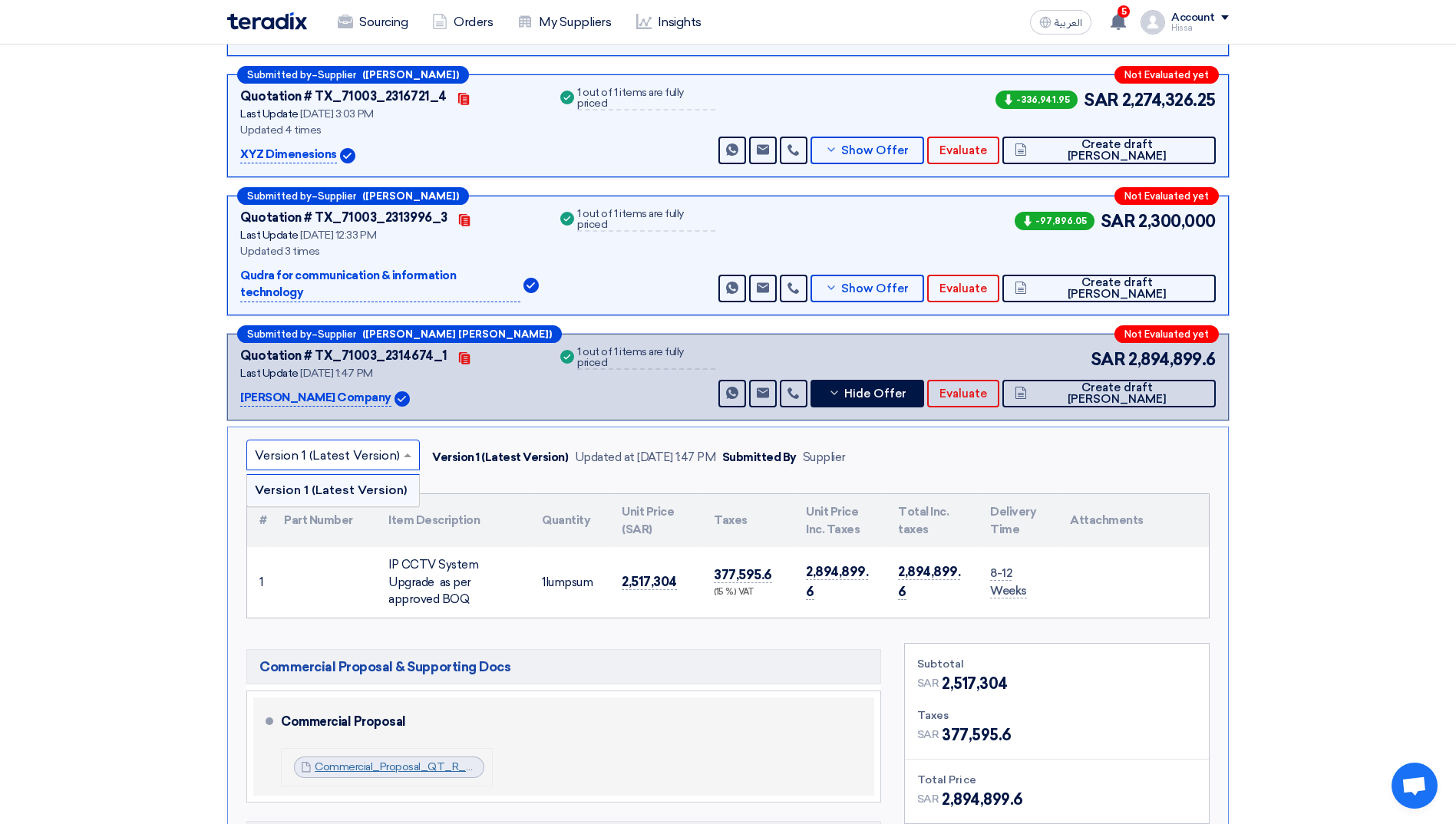
click at [377, 205] on link "Commercial_Proposal_QT_R_Makkah_Mall_IPCCTV_Upgrade_Project_1755513881028.pdf" at bounding box center [539, 767] width 448 height 13
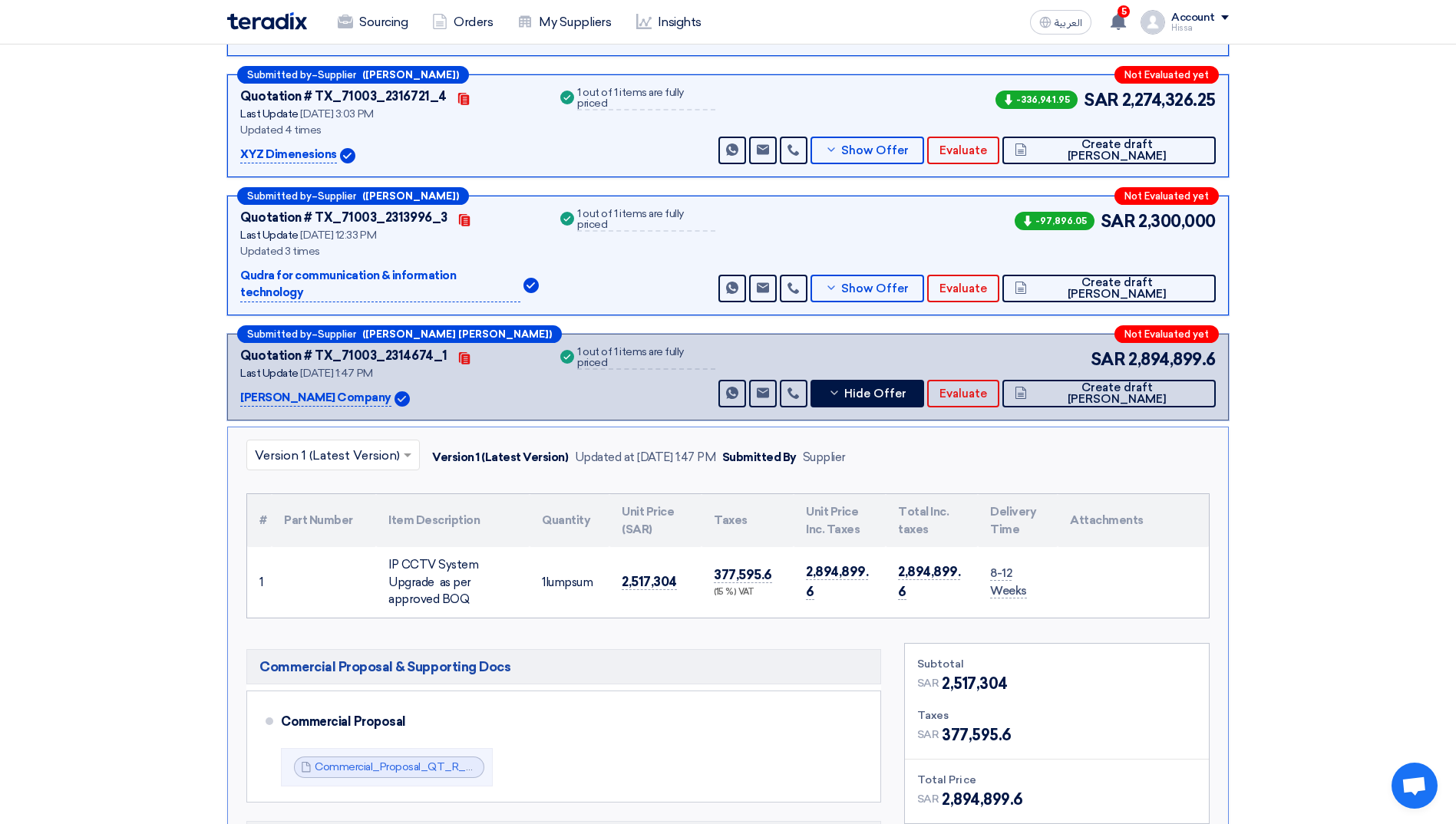
drag, startPoint x: 240, startPoint y: 367, endPoint x: 315, endPoint y: 379, distance: 76.0
click at [315, 205] on div "Submitted by – Supplier ([PERSON_NAME] [PERSON_NAME]) Not Evaluated yet Quotati…" at bounding box center [727, 377] width 1001 height 87
copy p "[PERSON_NAME]"
click at [161, 205] on section "Received offers 9 Offers Excel Sheet Comparison Digital Offers Comparison Sort …" at bounding box center [728, 686] width 1456 height 1750
click at [377, 205] on icon at bounding box center [834, 393] width 12 height 12
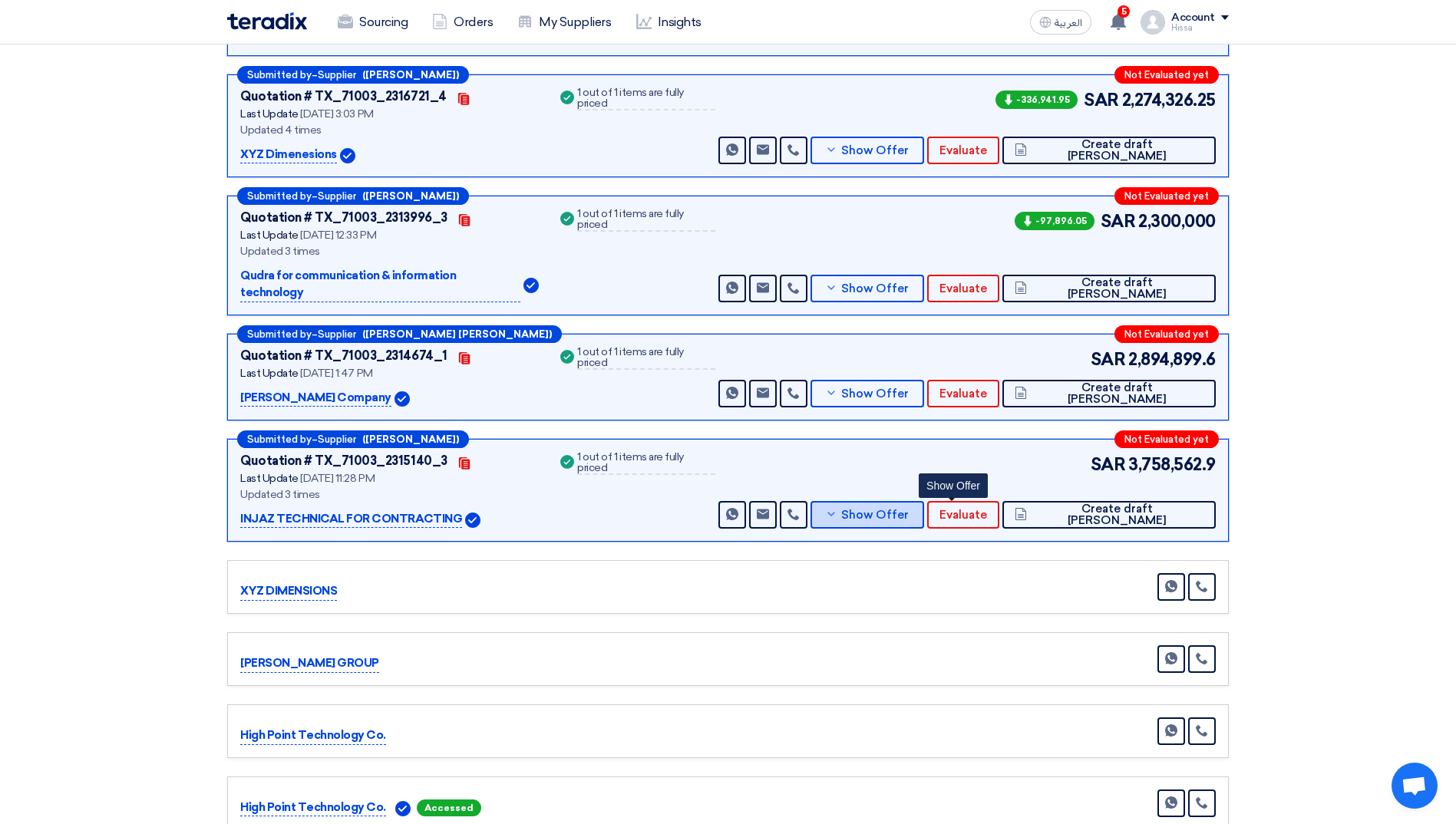
click at [377, 205] on icon at bounding box center [831, 514] width 12 height 12
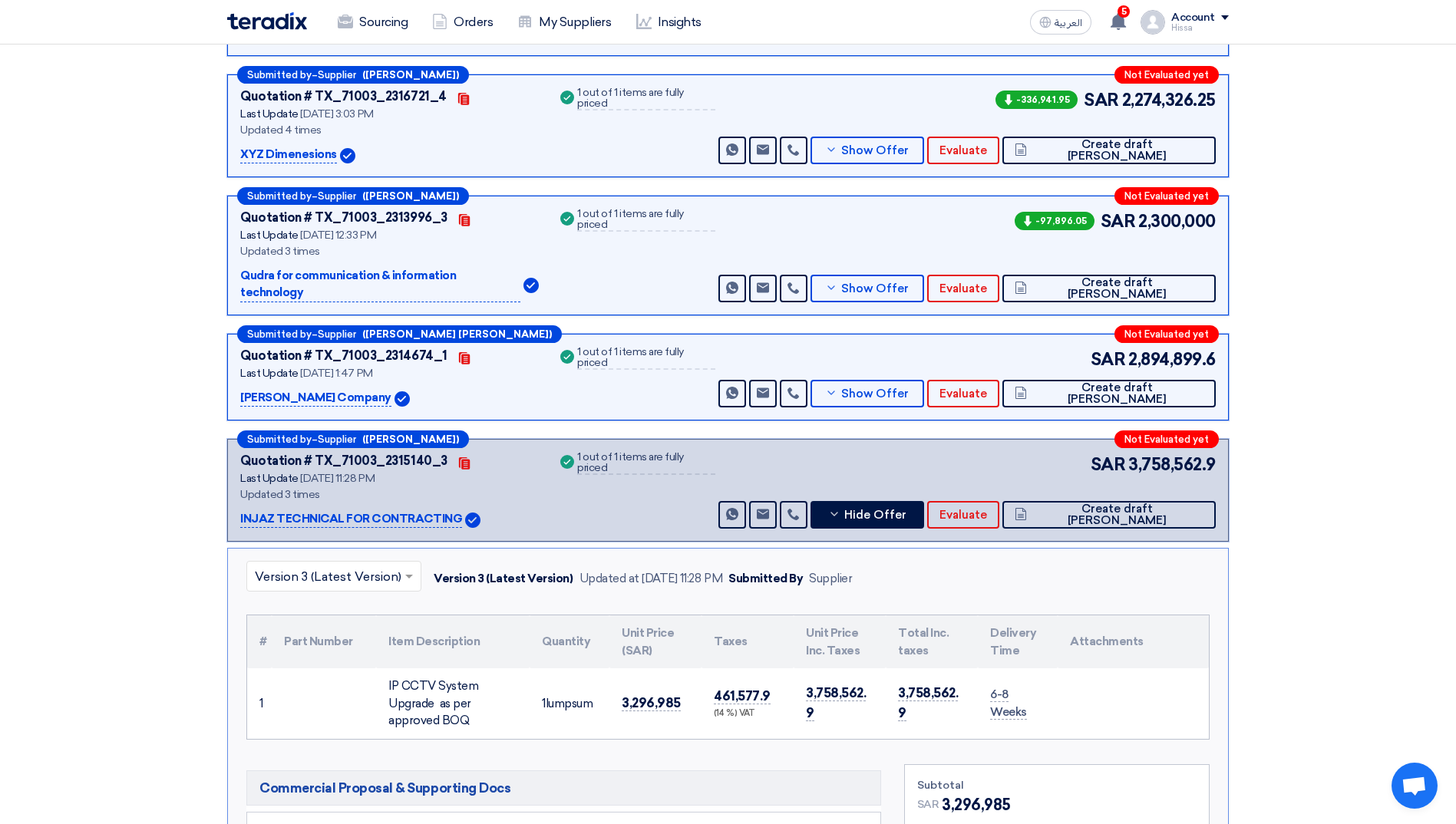
click at [377, 205] on input "text" at bounding box center [326, 577] width 143 height 25
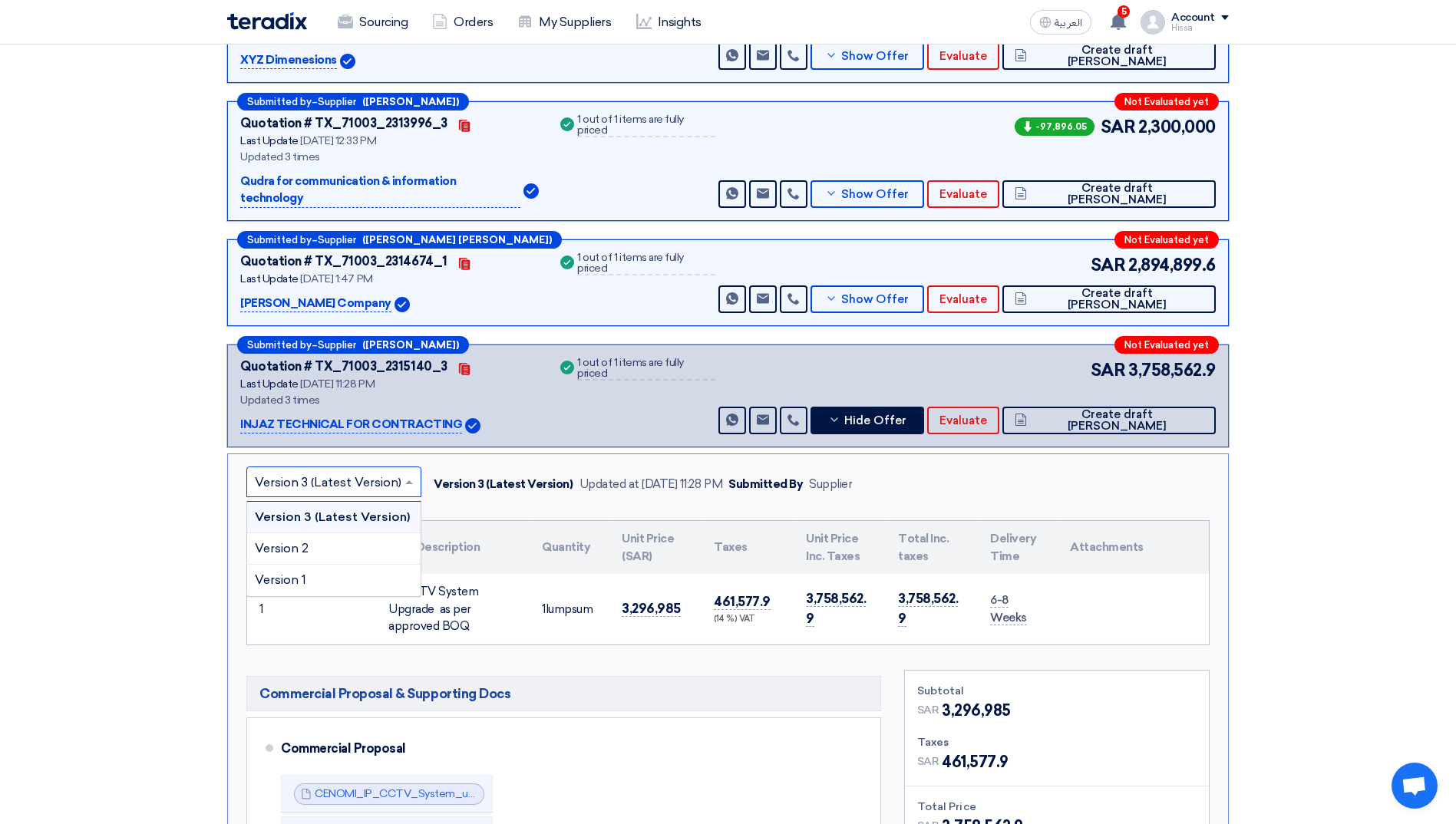
scroll to position [691, 0]
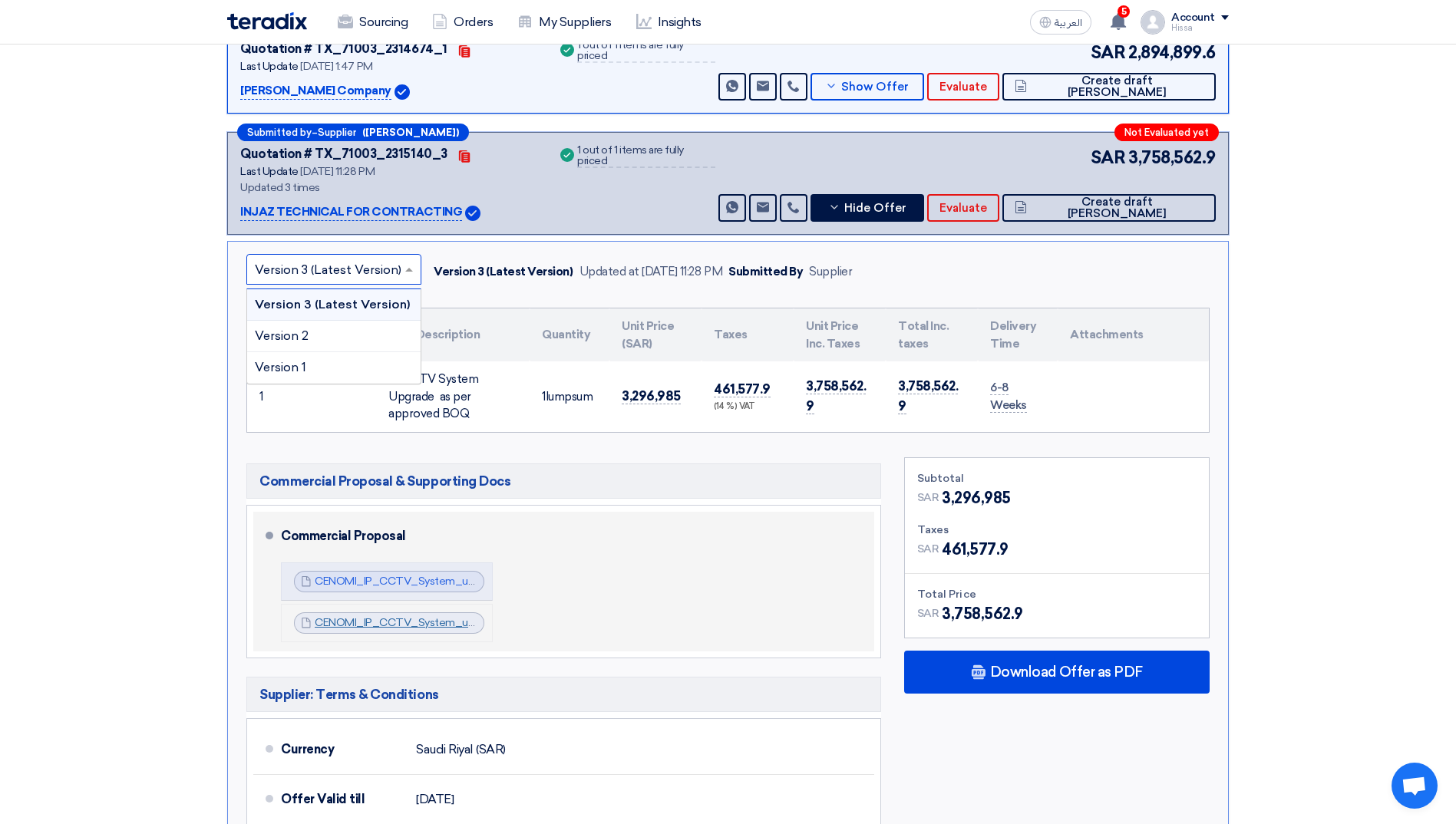
click at [377, 205] on link "CENOMI_IP_CCTV_System_upgrade_Makkah_Mall_METHOD_OF_STATEMENT_INJAZ_OFFER_17555…" at bounding box center [607, 623] width 584 height 13
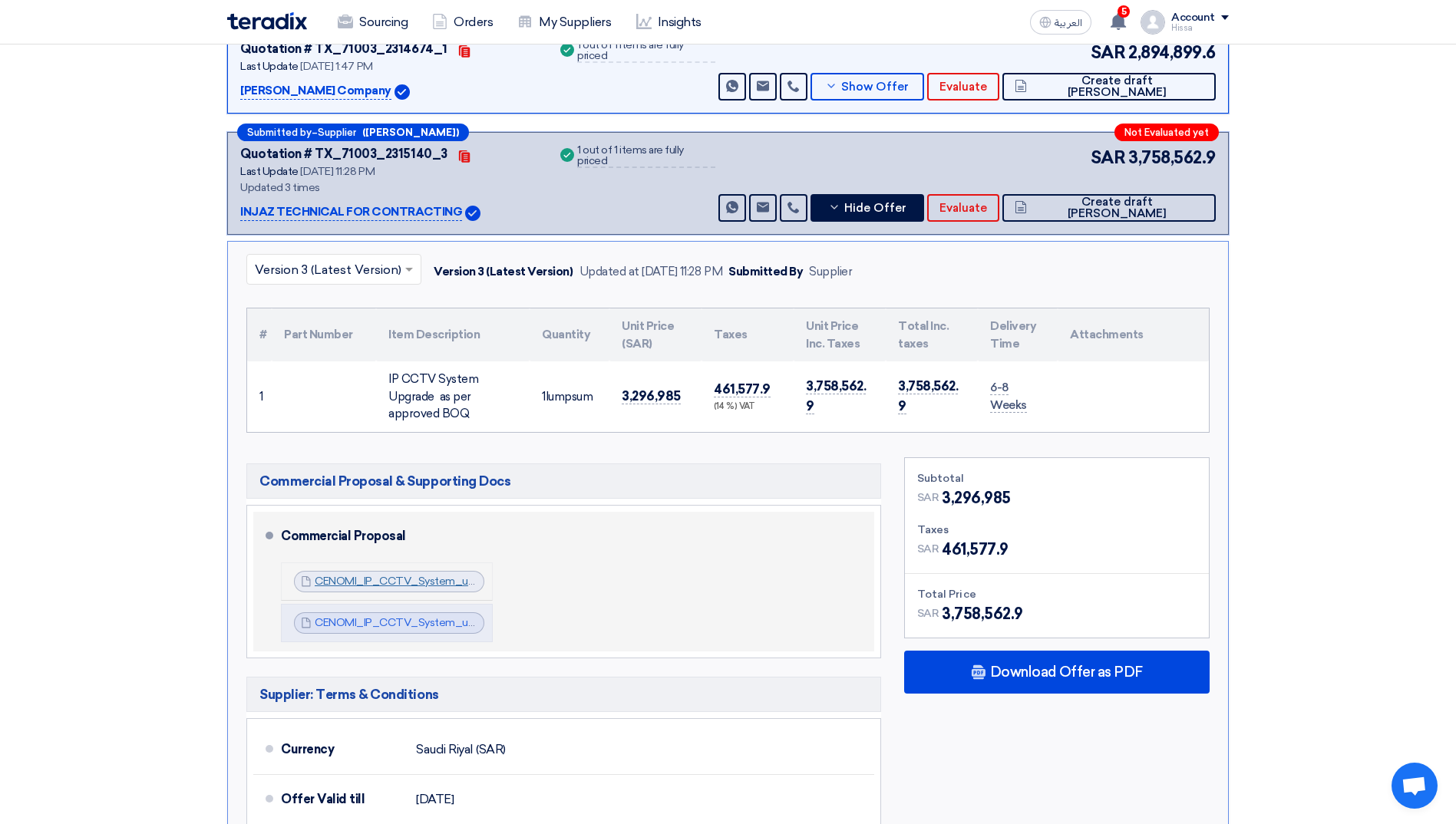
click at [377, 205] on link "CENOMI_IP_CCTV_System_upgrade_Makkah_MallINJAZ_OFFER_1755517875998.pdf" at bounding box center [528, 581] width 427 height 13
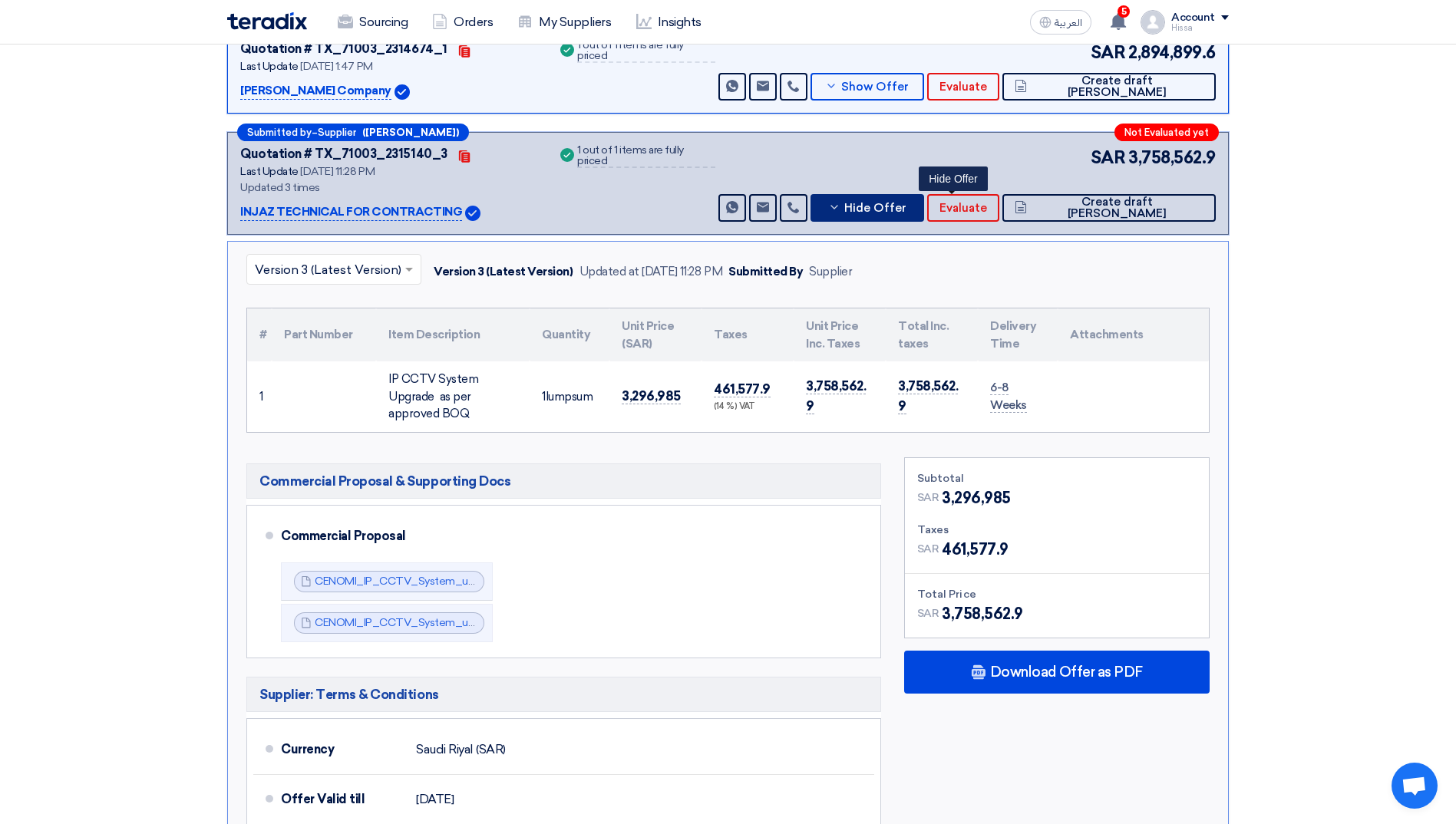
click at [377, 194] on button "Hide Offer" at bounding box center [868, 208] width 114 height 28
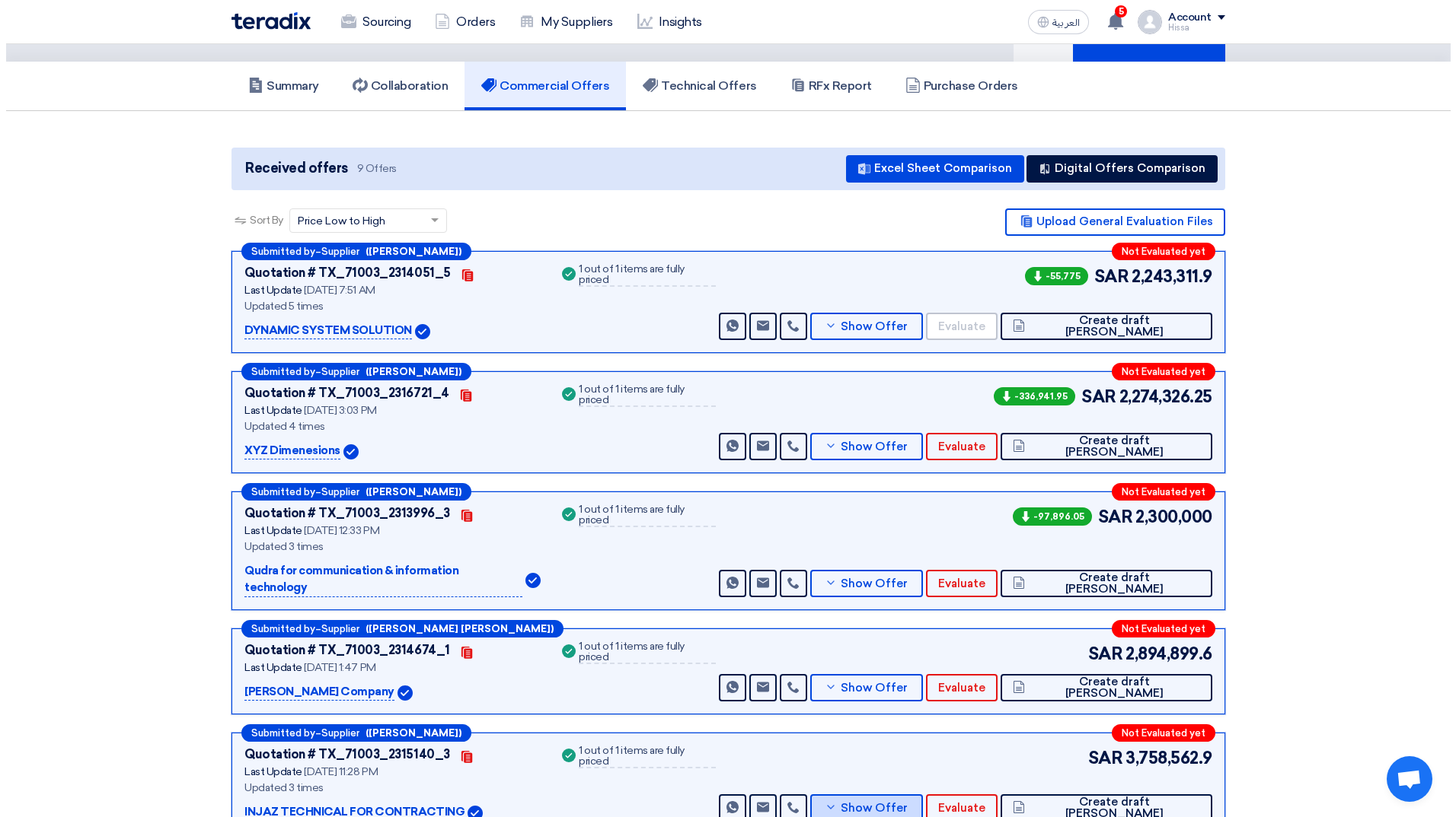
scroll to position [76, 0]
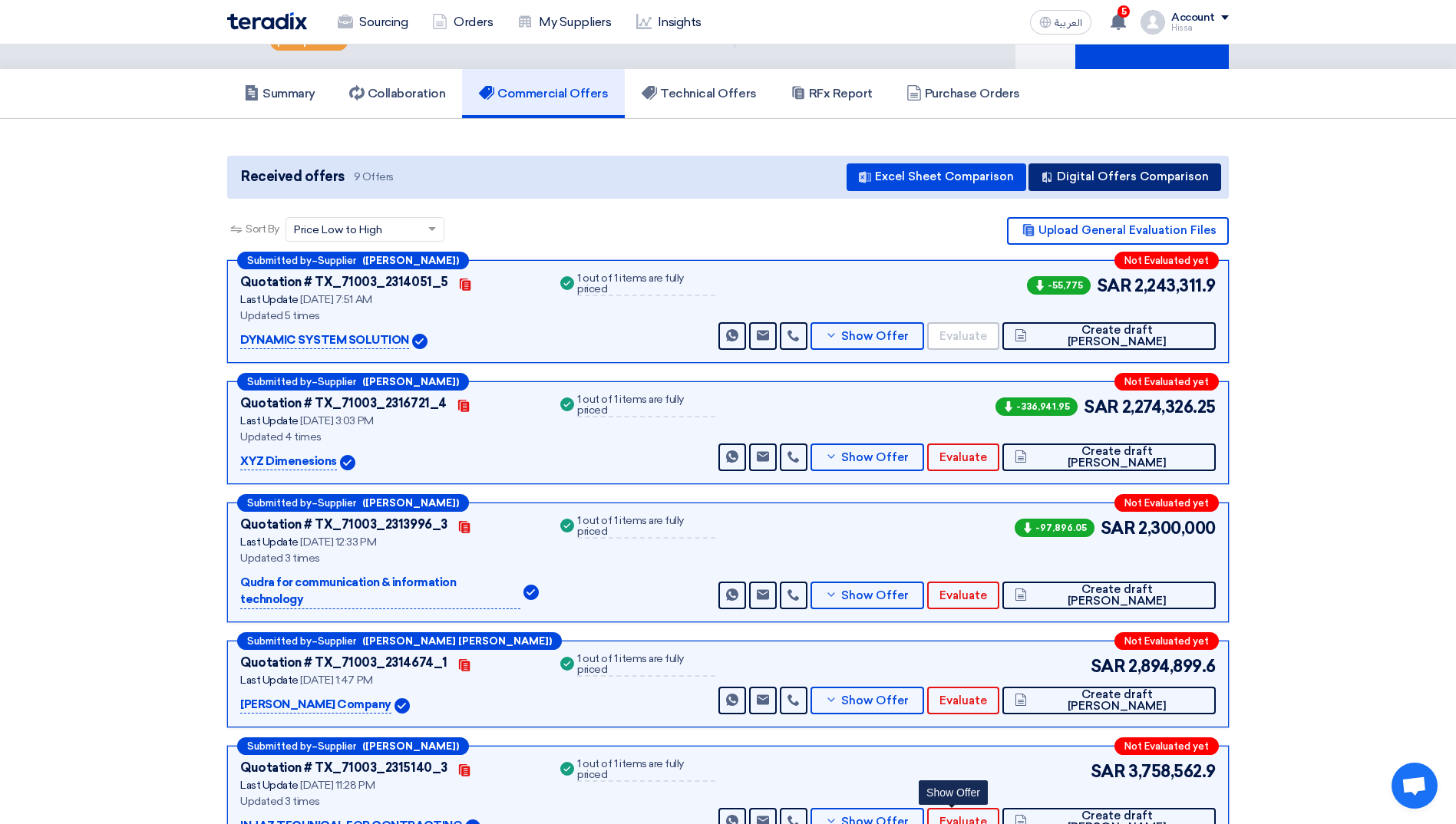
click at [377, 163] on button "Digital Offers Comparison" at bounding box center [1125, 177] width 192 height 28
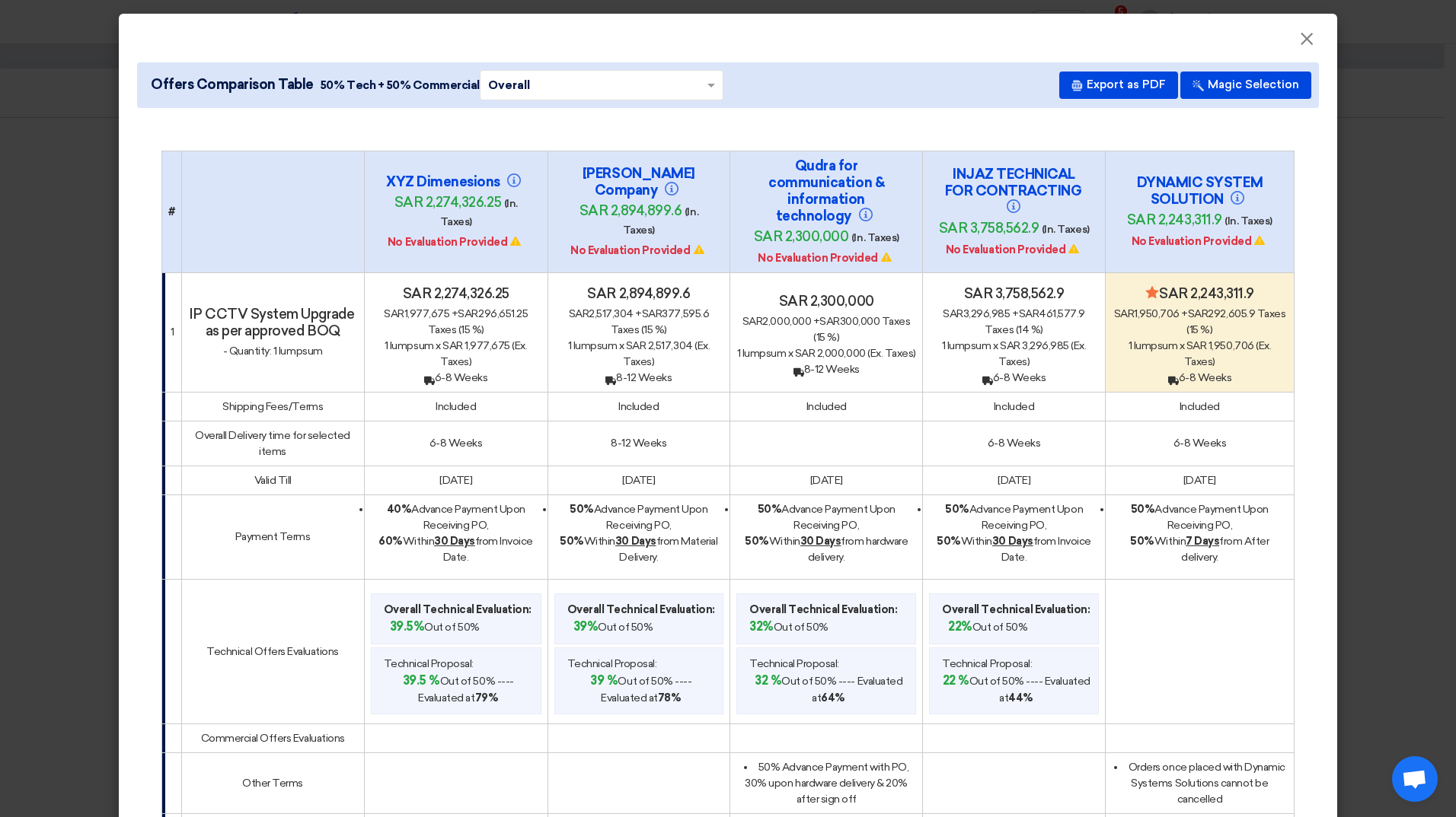
drag, startPoint x: 977, startPoint y: 441, endPoint x: 1032, endPoint y: 443, distance: 55.0
click at [374, 204] on td "6-8 Weeks" at bounding box center [1014, 443] width 182 height 45
copy td "6-8 Weeks"
drag, startPoint x: 654, startPoint y: 560, endPoint x: 565, endPoint y: 507, distance: 103.6
click at [374, 204] on div "50% Advance Payment Upon Receiving PO, 50% [DATE] from Material Delivery." at bounding box center [639, 533] width 169 height 64
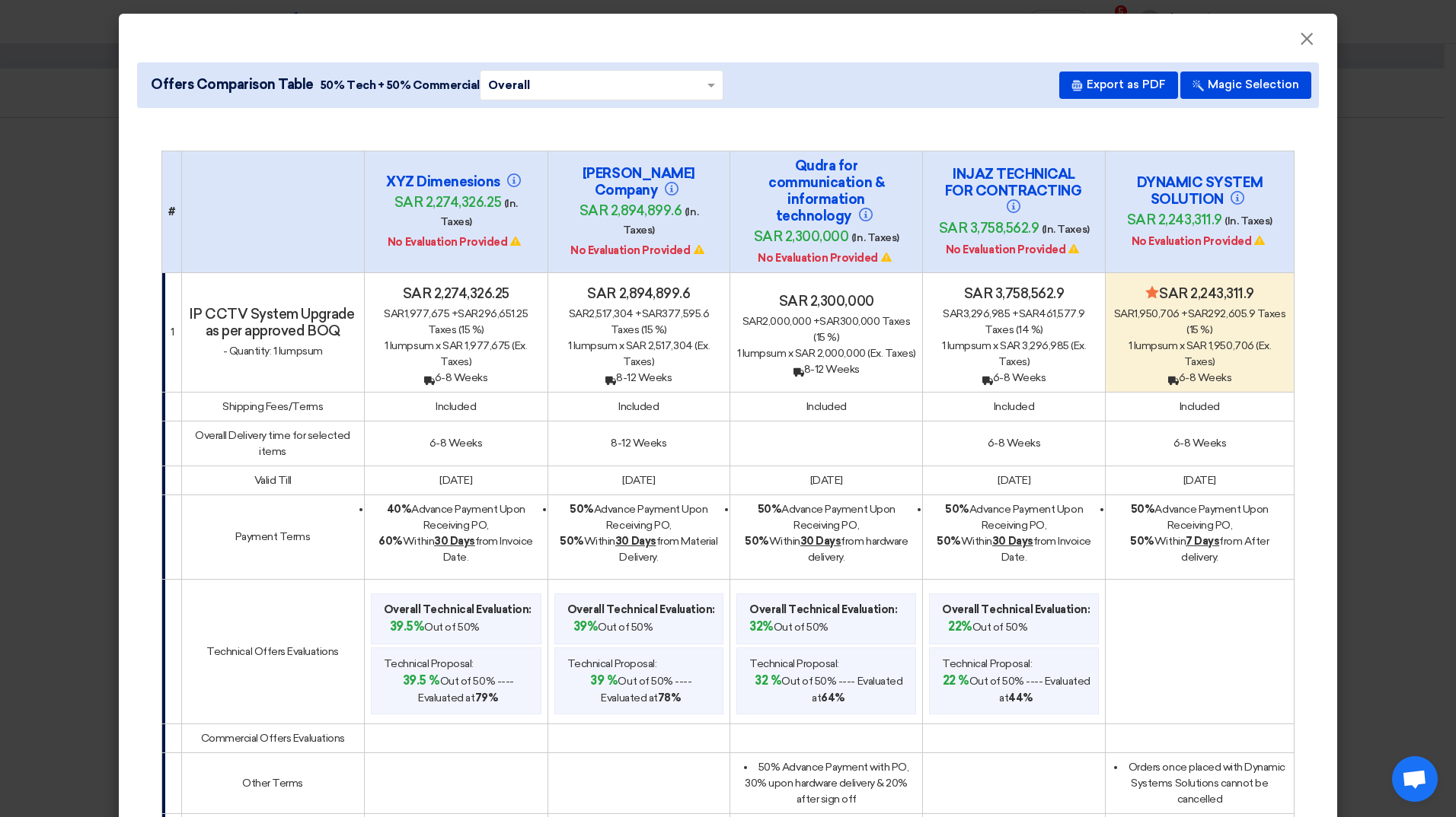
copy div "50% Advance Payment Upon Receiving PO, 50% [DATE] from Material Delivery."
drag, startPoint x: 1040, startPoint y: 556, endPoint x: 940, endPoint y: 508, distance: 110.9
click at [374, 204] on div "50% Advance Payment Upon Receiving PO, 50% [DATE] from Invoice Date." at bounding box center [1014, 533] width 169 height 64
copy div "50% Advance Payment Upon Receiving PO, 50% [DATE] from Invoice Date."
drag, startPoint x: 603, startPoint y: 444, endPoint x: 662, endPoint y: 441, distance: 59.1
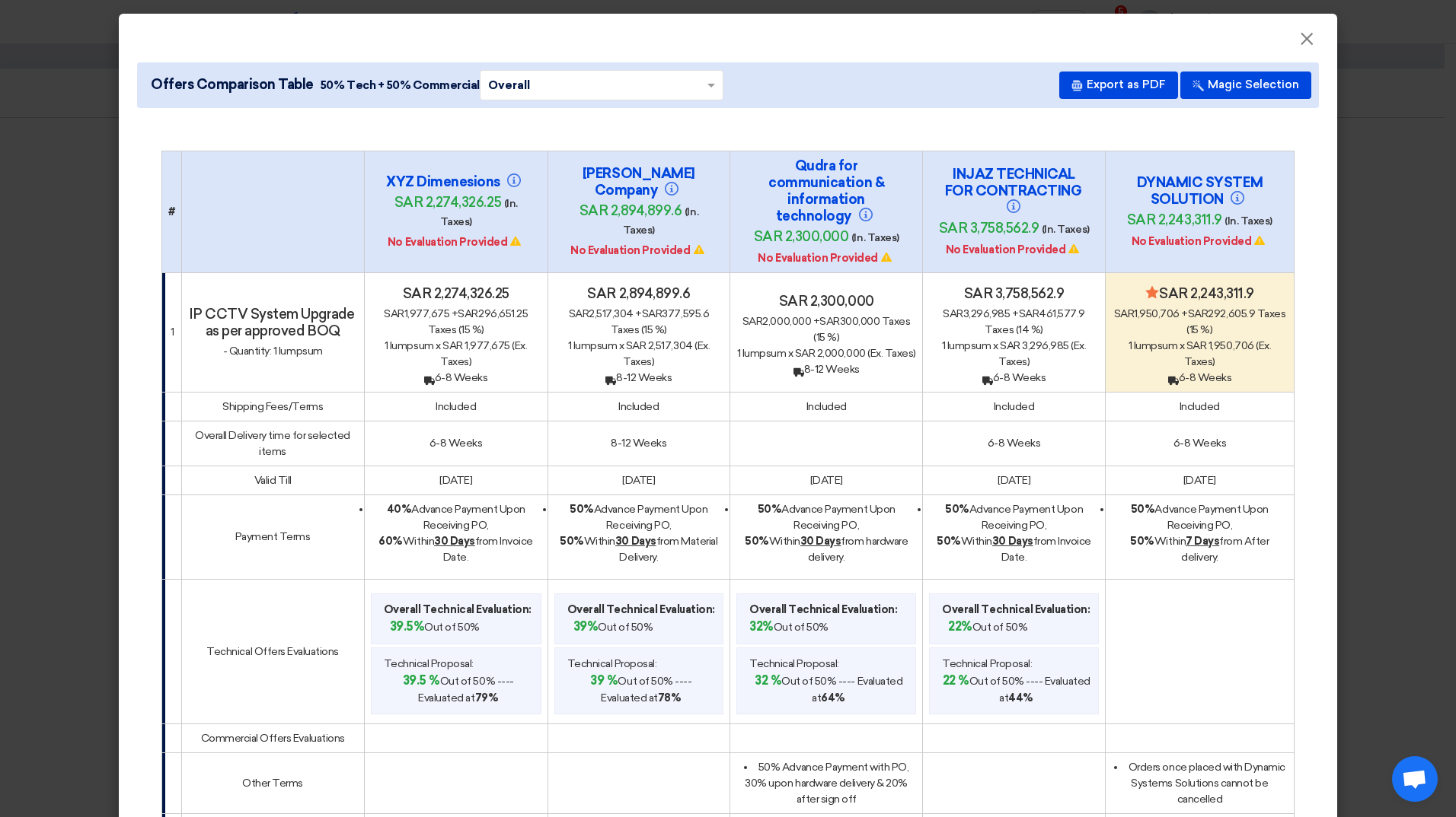
click at [374, 204] on td "8-12 Weeks" at bounding box center [638, 443] width 182 height 45
copy td "8-12 Weeks"
drag, startPoint x: 1217, startPoint y: 556, endPoint x: 1125, endPoint y: 508, distance: 103.8
click at [374, 204] on div "50% Advance Payment Upon Receiving PO, 50% [DATE] from After delivery." at bounding box center [1200, 533] width 176 height 64
copy div "50% Advance Payment Upon Receiving PO, 50% [DATE] from After delivery."
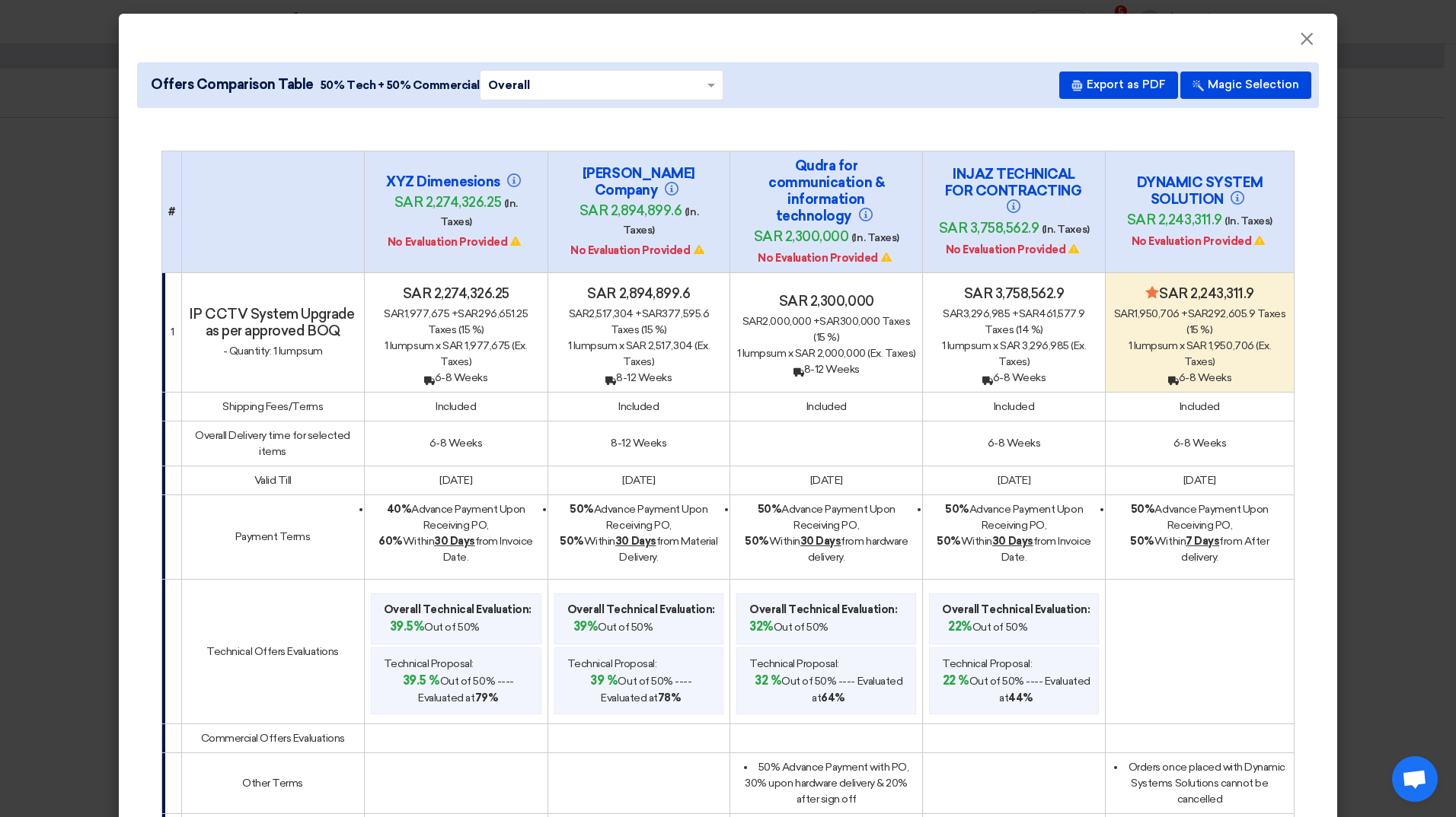
drag, startPoint x: 474, startPoint y: 555, endPoint x: 379, endPoint y: 505, distance: 107.4
click at [374, 204] on div "40% Advance Payment Upon Receiving PO, 60% [DATE] from Invoice Date." at bounding box center [456, 533] width 170 height 64
copy div "40% Advance Payment Upon Receiving PO, 60% [DATE] from Invoice Date."
drag, startPoint x: 423, startPoint y: 443, endPoint x: 480, endPoint y: 437, distance: 57.3
click at [374, 204] on td "6-8 Weeks" at bounding box center [455, 443] width 183 height 45
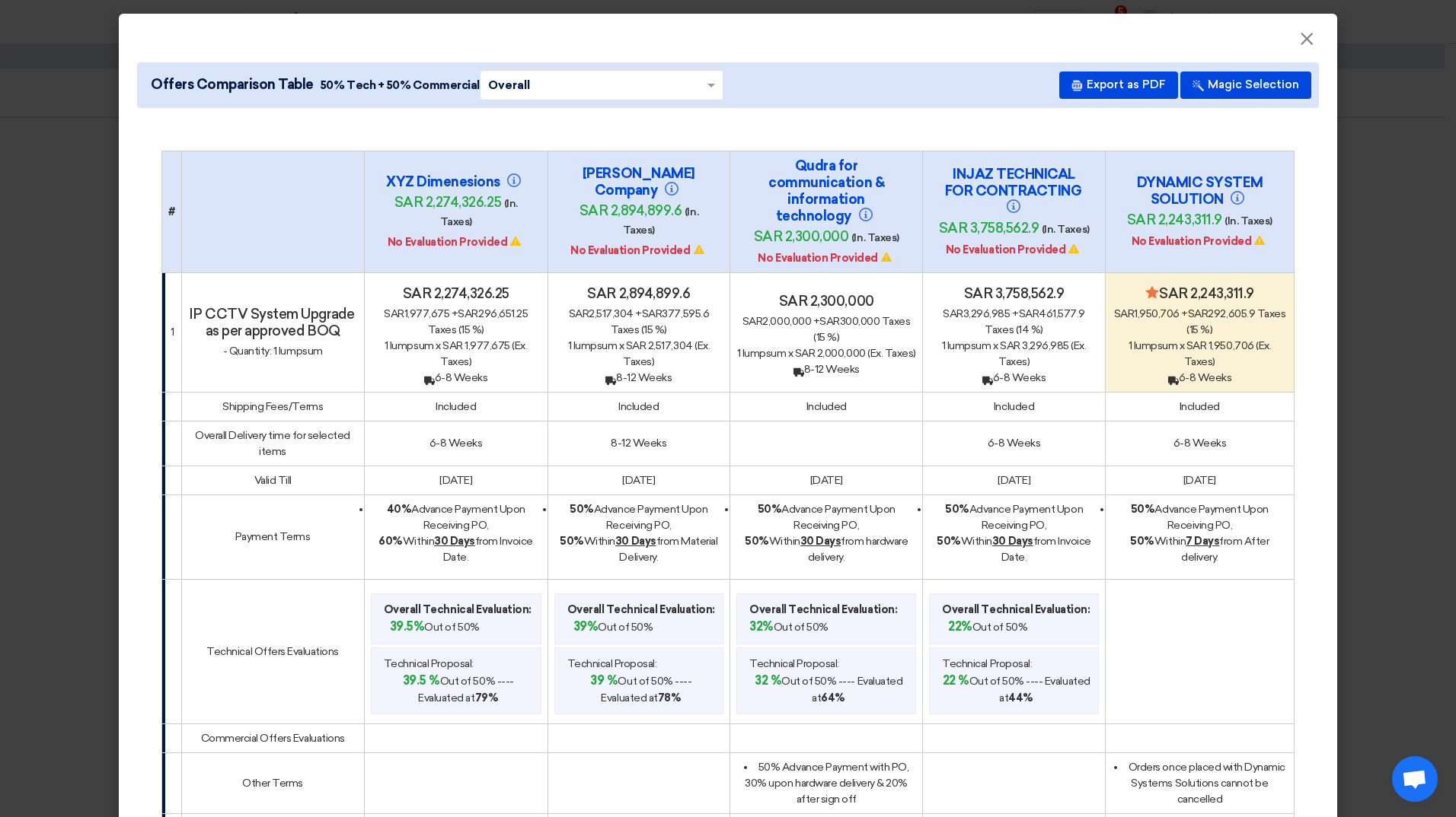
copy td "6-8 Weeks"
drag, startPoint x: 842, startPoint y: 560, endPoint x: 751, endPoint y: 514, distance: 102.0
click at [374, 204] on div "50% Advance Payment Upon Receiving PO, 50% [DATE] from hardware delivery." at bounding box center [826, 533] width 180 height 64
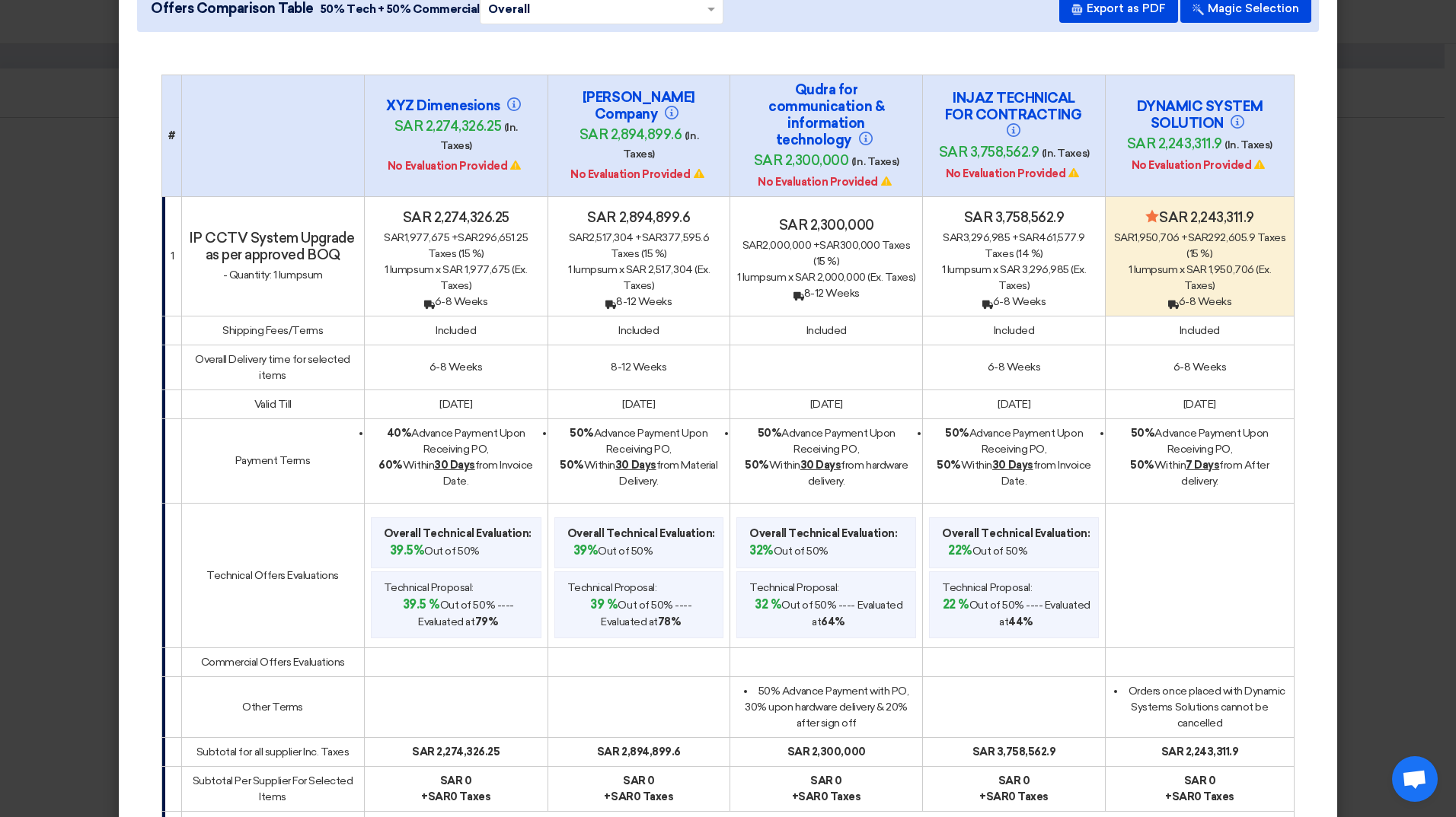
drag, startPoint x: 852, startPoint y: 723, endPoint x: 745, endPoint y: 694, distance: 110.9
click at [374, 204] on li "50% Advance Payment with PO, 30% upon hardware delivery & 20% after sign off" at bounding box center [826, 708] width 180 height 48
click at [374, 204] on div "Included" at bounding box center [826, 330] width 180 height 16
